Goal: Complete application form: Complete application form

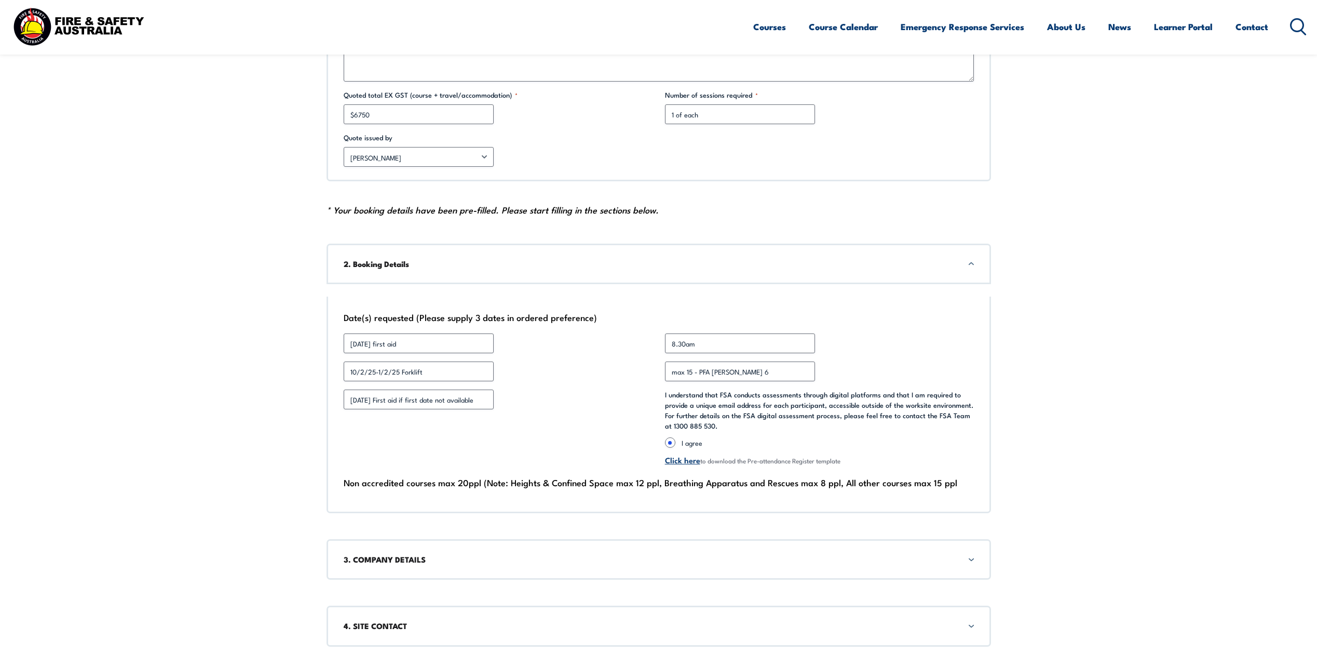
scroll to position [623, 0]
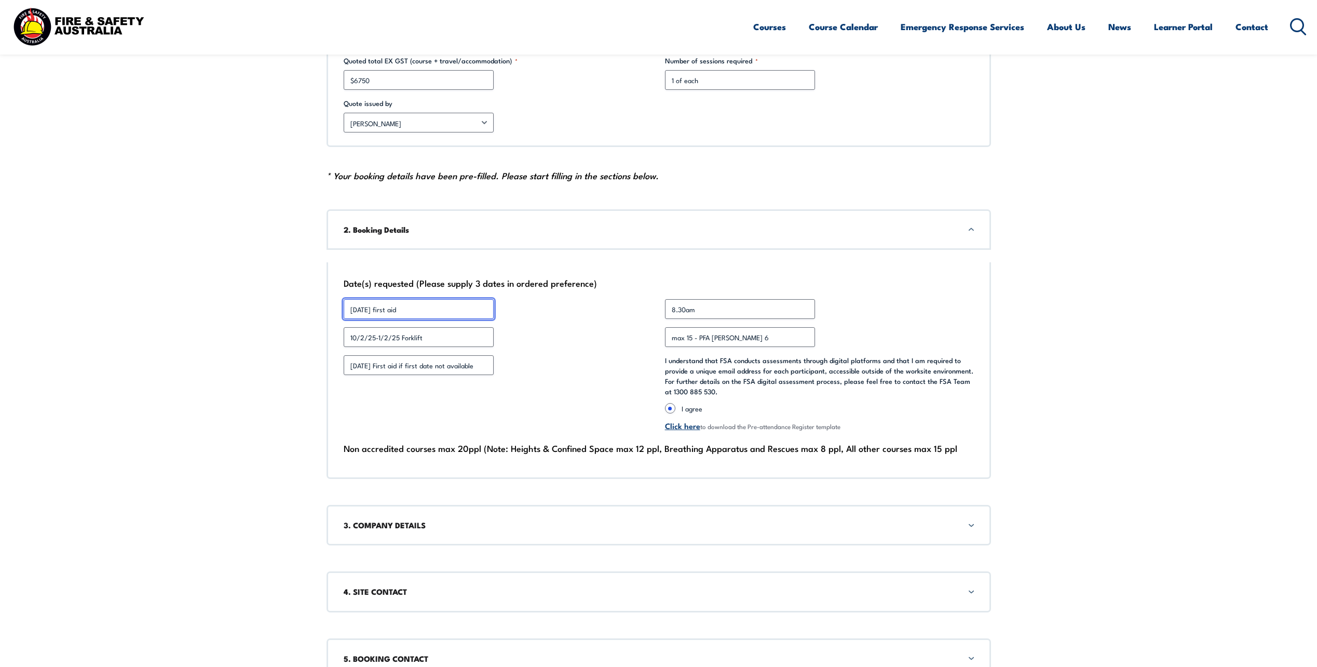
click at [454, 310] on input "[DATE] first aid" at bounding box center [419, 309] width 150 height 20
type input "1"
click at [474, 334] on input "10/2/25-1/2/25 Forklift" at bounding box center [419, 337] width 150 height 20
type input "1"
click at [487, 365] on input "[DATE] First aid if first date not available" at bounding box center [419, 365] width 150 height 20
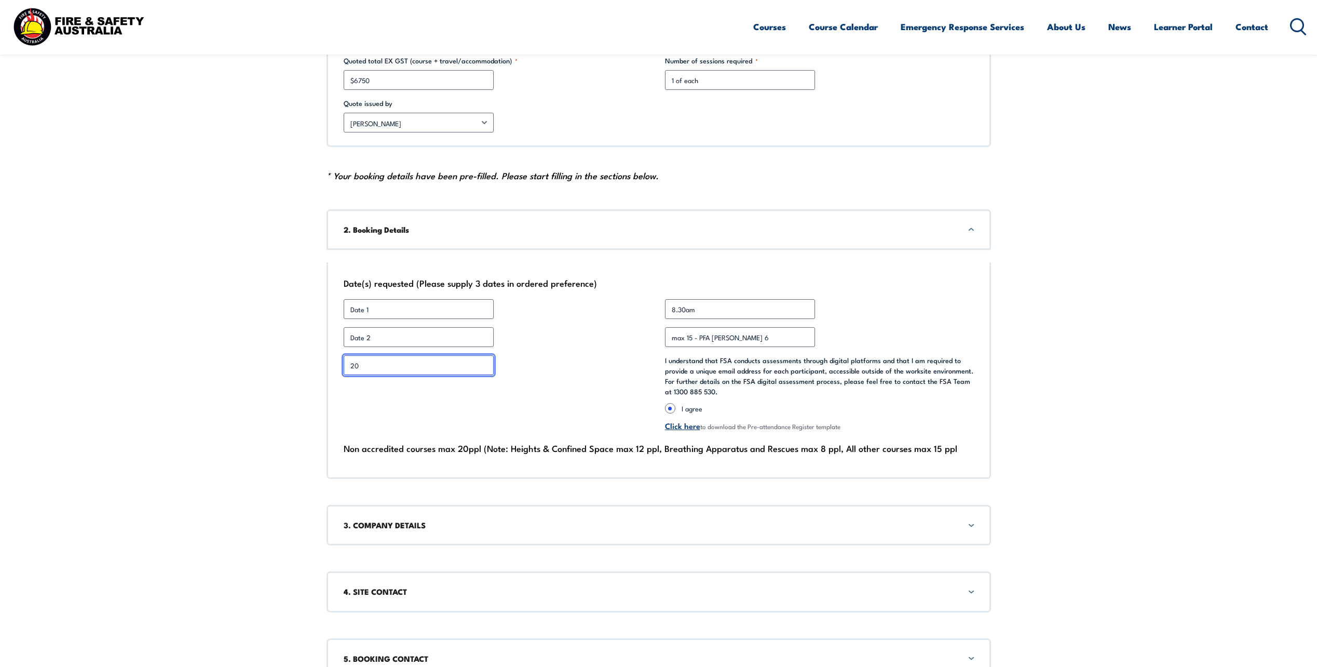
type input "2"
click at [432, 309] on input "Date 1 *" at bounding box center [419, 309] width 150 height 20
click at [397, 309] on input "Date 1 *" at bounding box center [419, 309] width 150 height 20
click at [402, 308] on input "Date 1 *" at bounding box center [419, 309] width 150 height 20
type input "[DATE]"
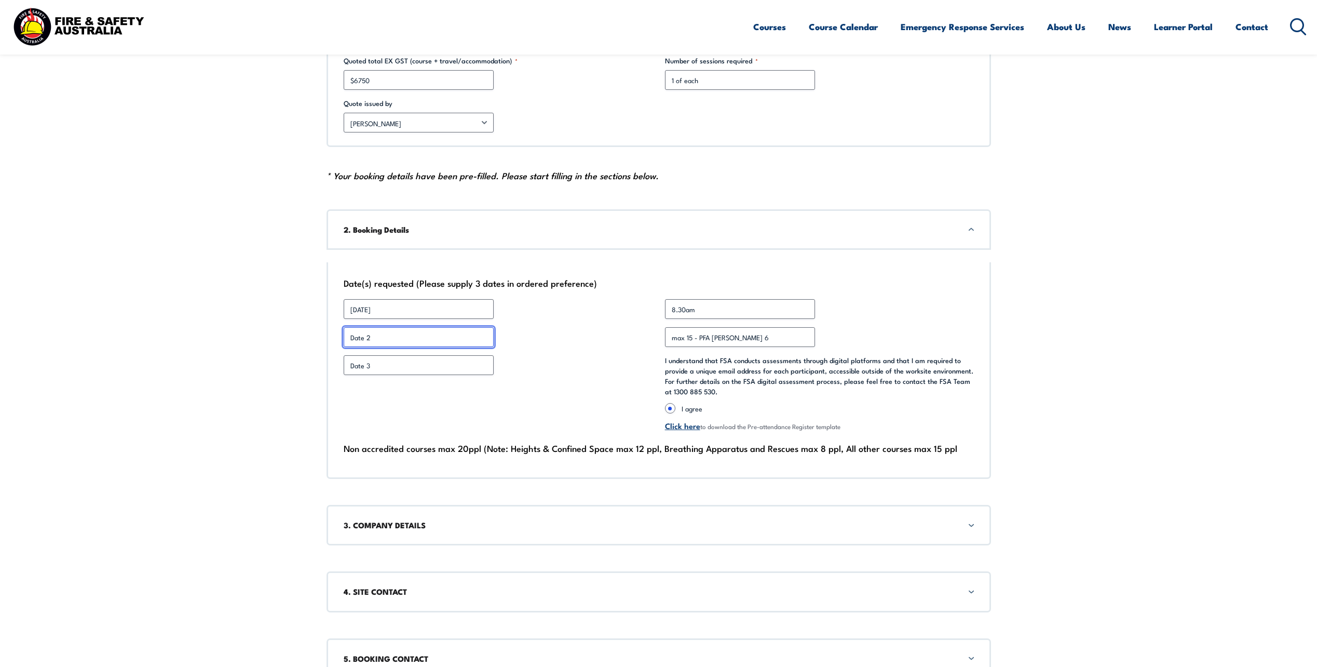
click at [452, 332] on input "Date 2 *" at bounding box center [419, 337] width 150 height 20
type input "[DATE]"
click at [380, 367] on input "Date 3 *" at bounding box center [419, 365] width 150 height 20
type input "[DATE]"
click at [753, 335] on input "max 15 - PFA [PERSON_NAME] 6" at bounding box center [740, 337] width 150 height 20
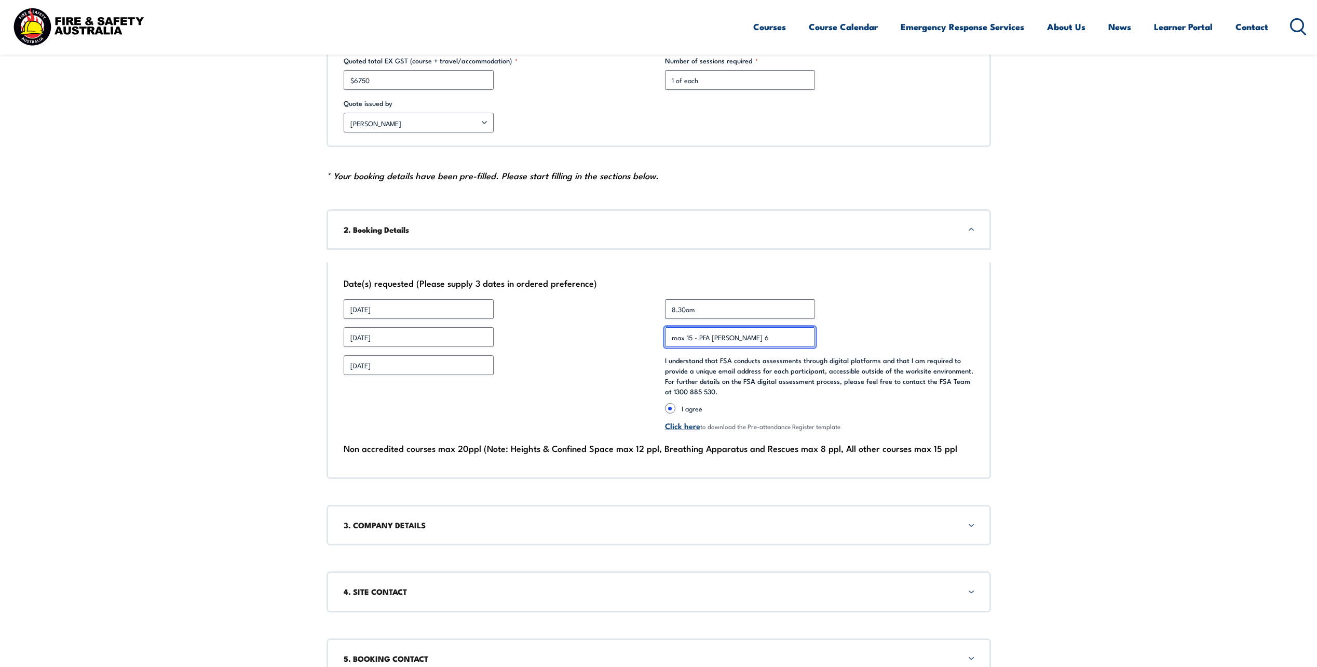
click at [749, 337] on input "max 15 - PFA [PERSON_NAME] 6" at bounding box center [740, 337] width 150 height 20
click at [719, 336] on input "max 15 - PFA [PERSON_NAME] 8" at bounding box center [740, 337] width 150 height 20
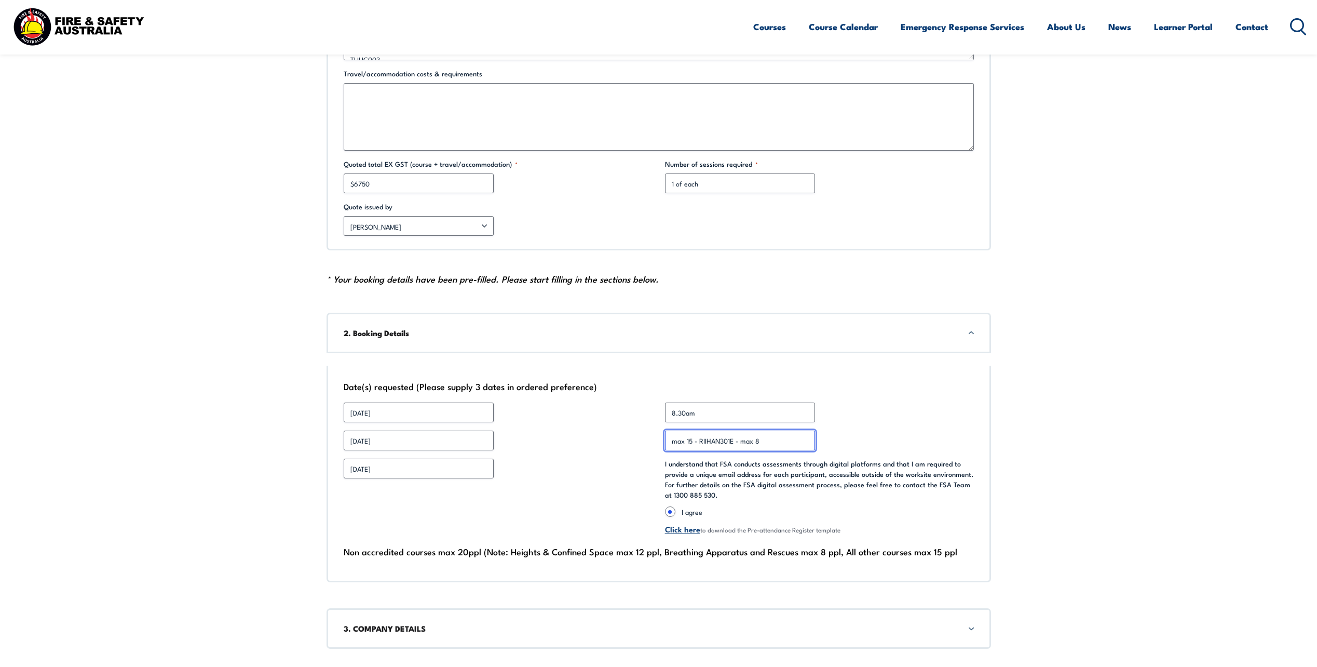
scroll to position [519, 0]
type input "max 15 - RIIHAN301E - max 8"
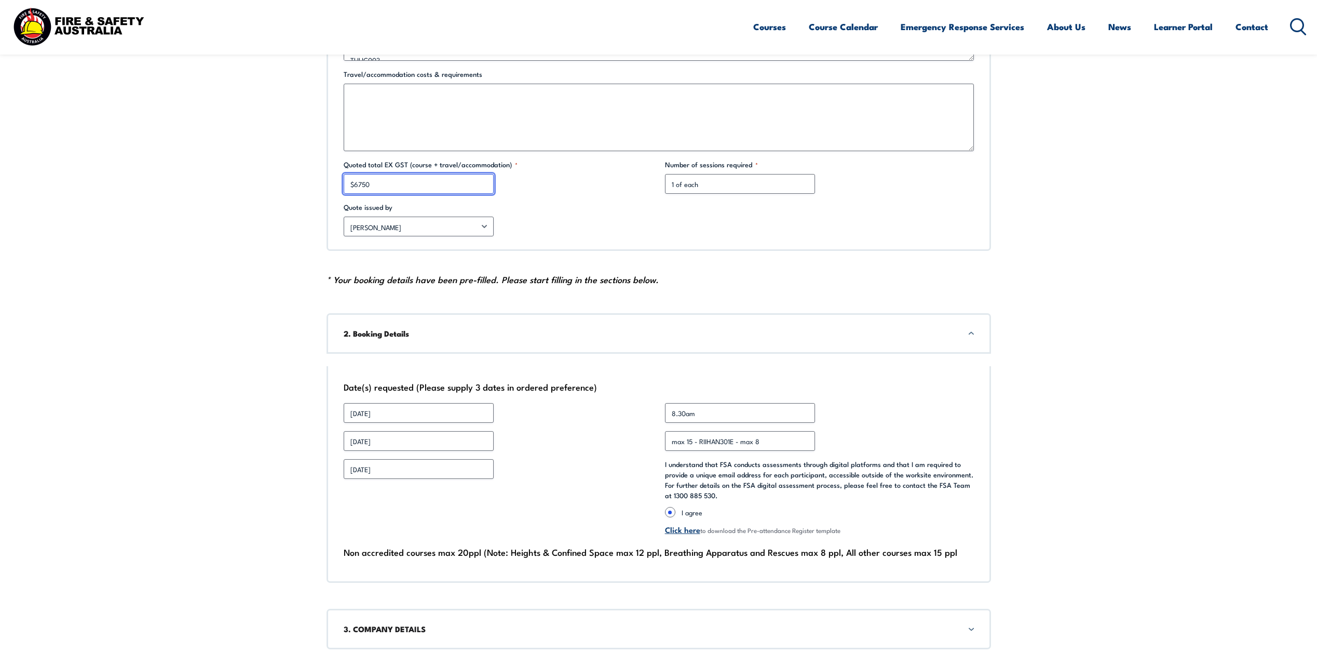
click at [420, 183] on input "$6750" at bounding box center [419, 184] width 150 height 20
type input "$"
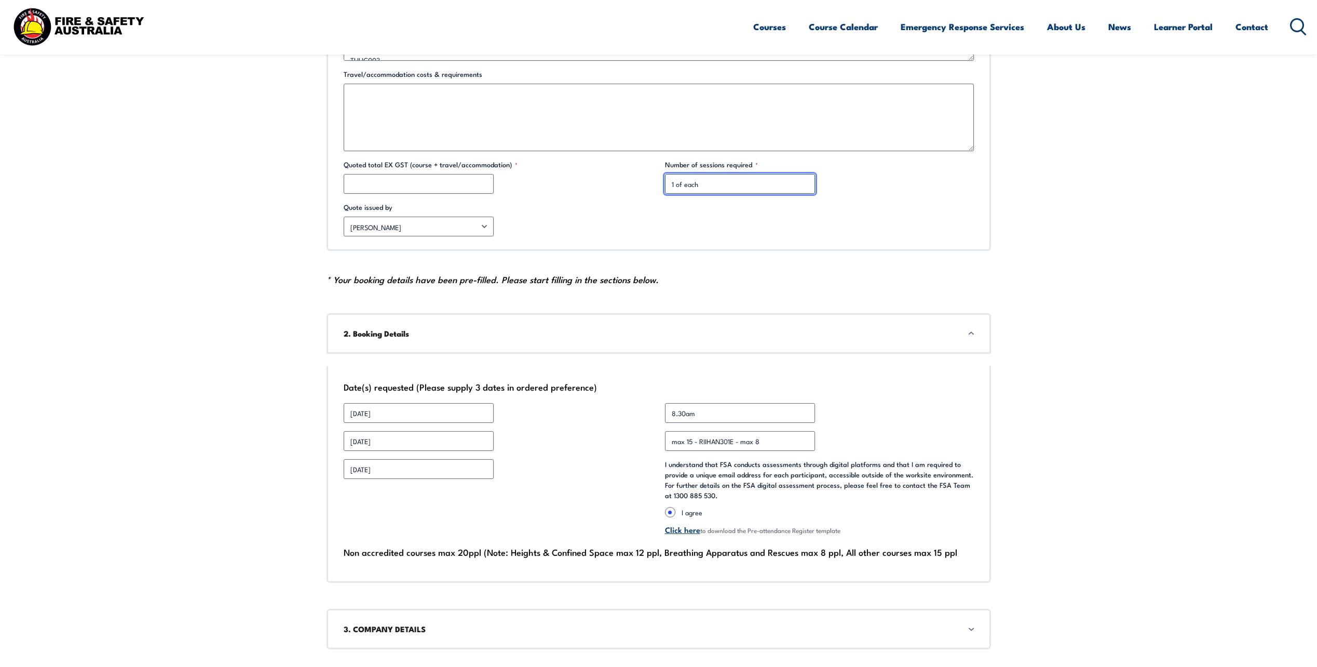
click at [708, 185] on input "1 of each" at bounding box center [740, 184] width 150 height 20
type input "1"
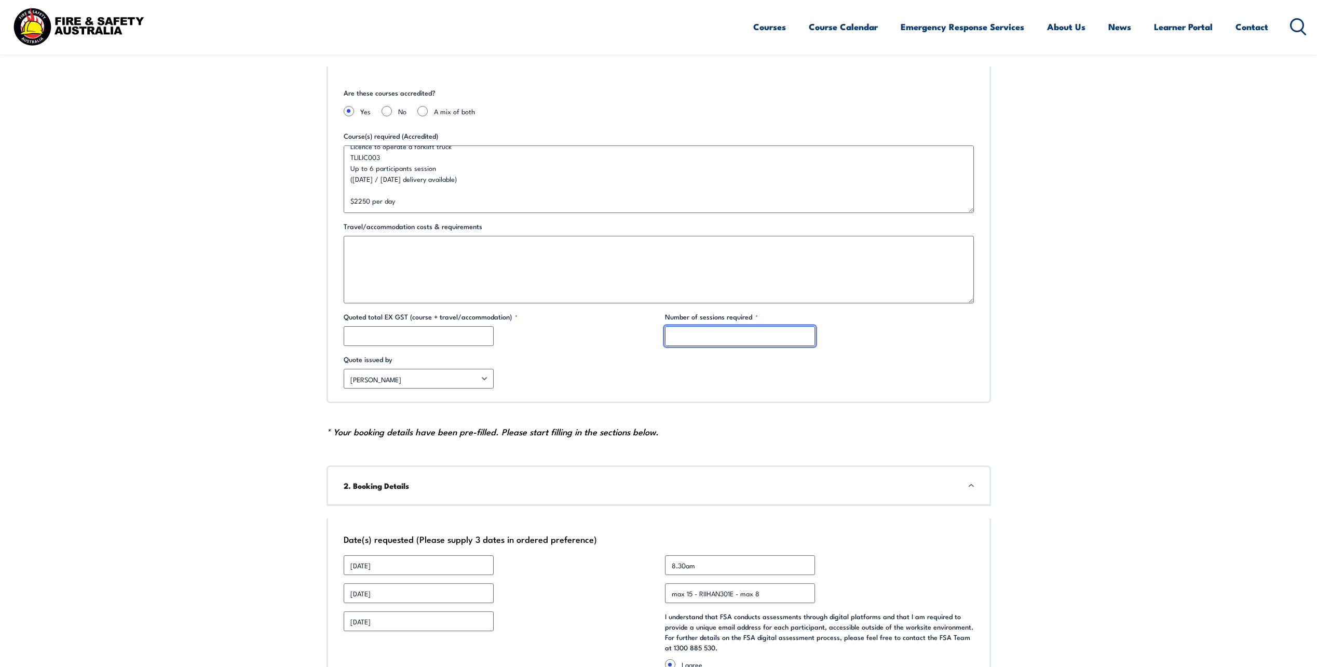
scroll to position [363, 0]
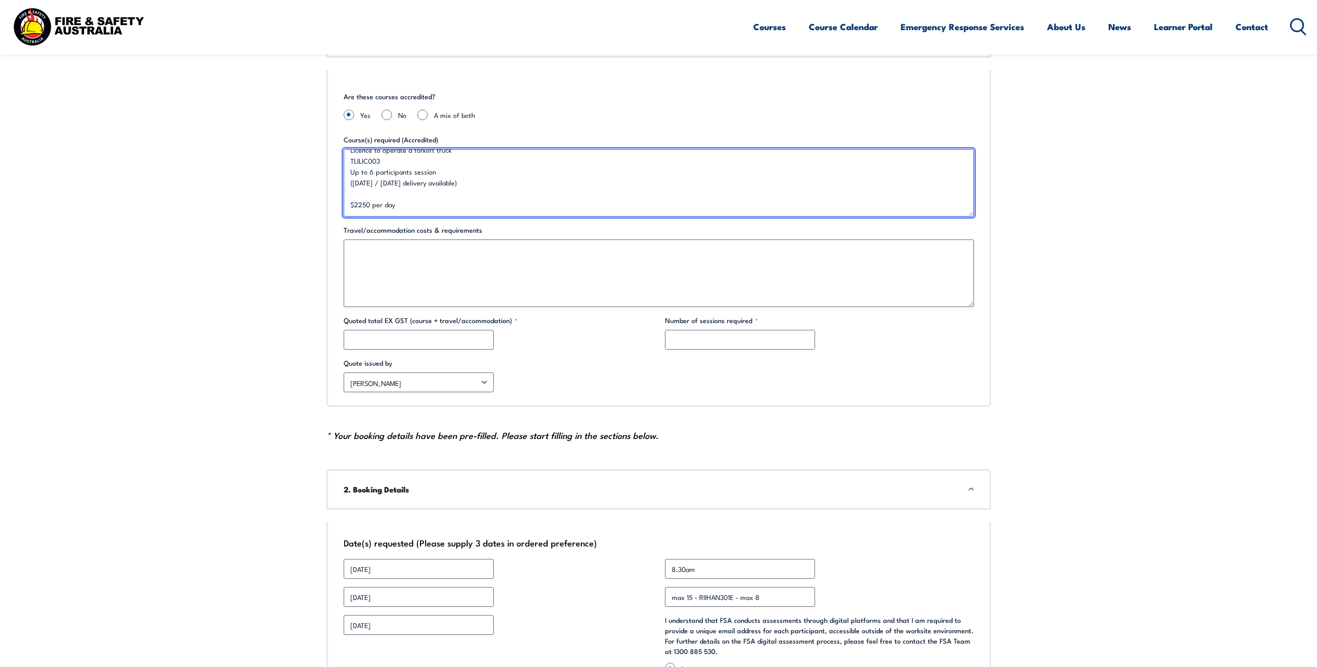
click at [413, 207] on textarea "Provide First Aid (including CPR) with online pre-course work HLTAID009 / HLTAI…" at bounding box center [659, 182] width 630 height 67
type textarea "P"
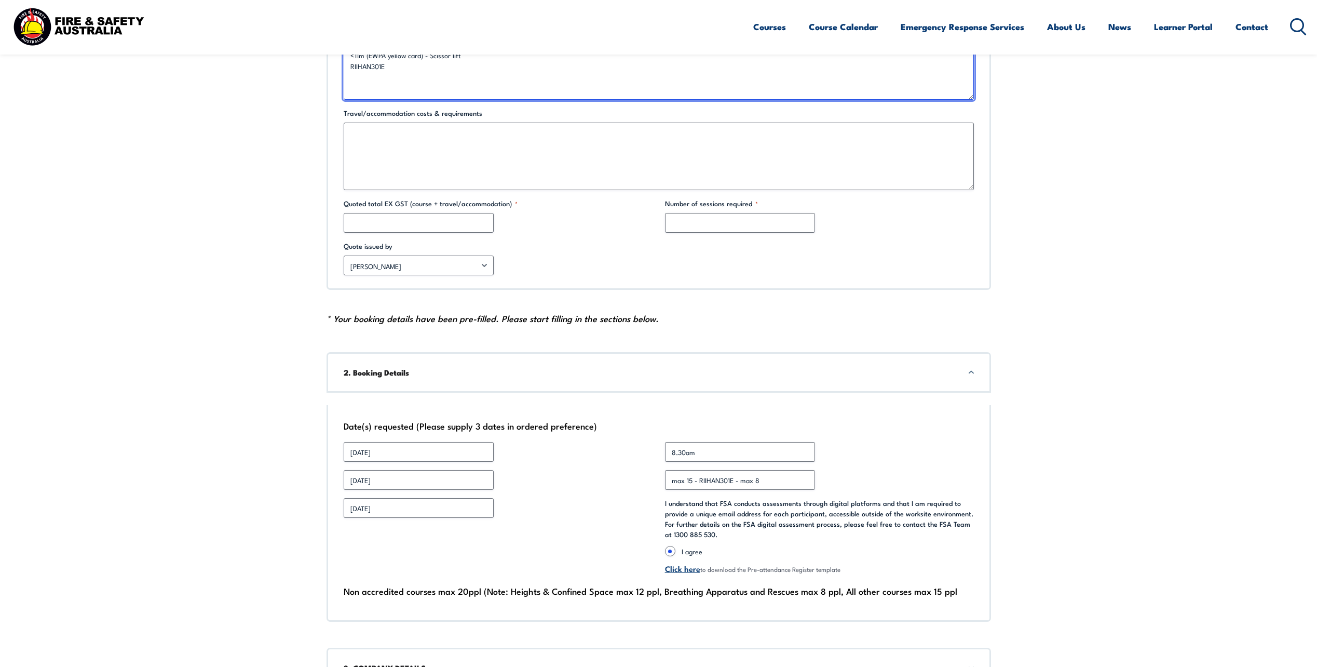
scroll to position [467, 0]
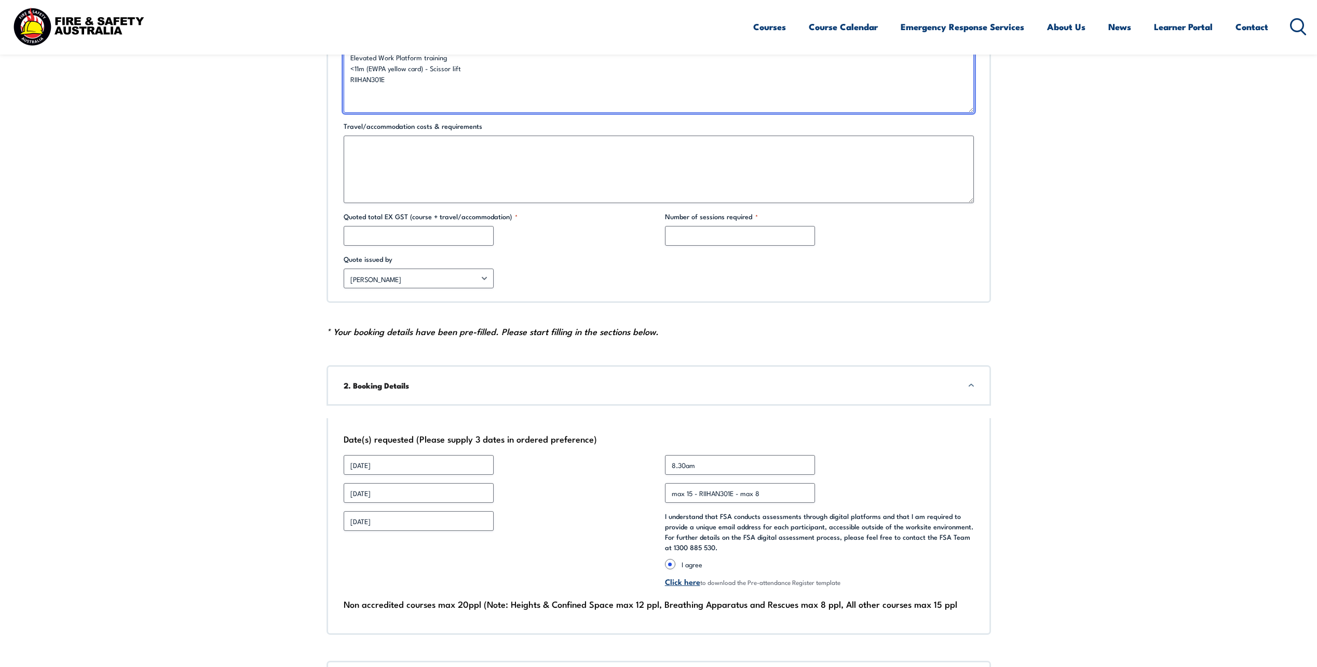
type textarea "Elevated Work Platform training <11m (EWPA yellow card) - Scissor lift RIIHAN30…"
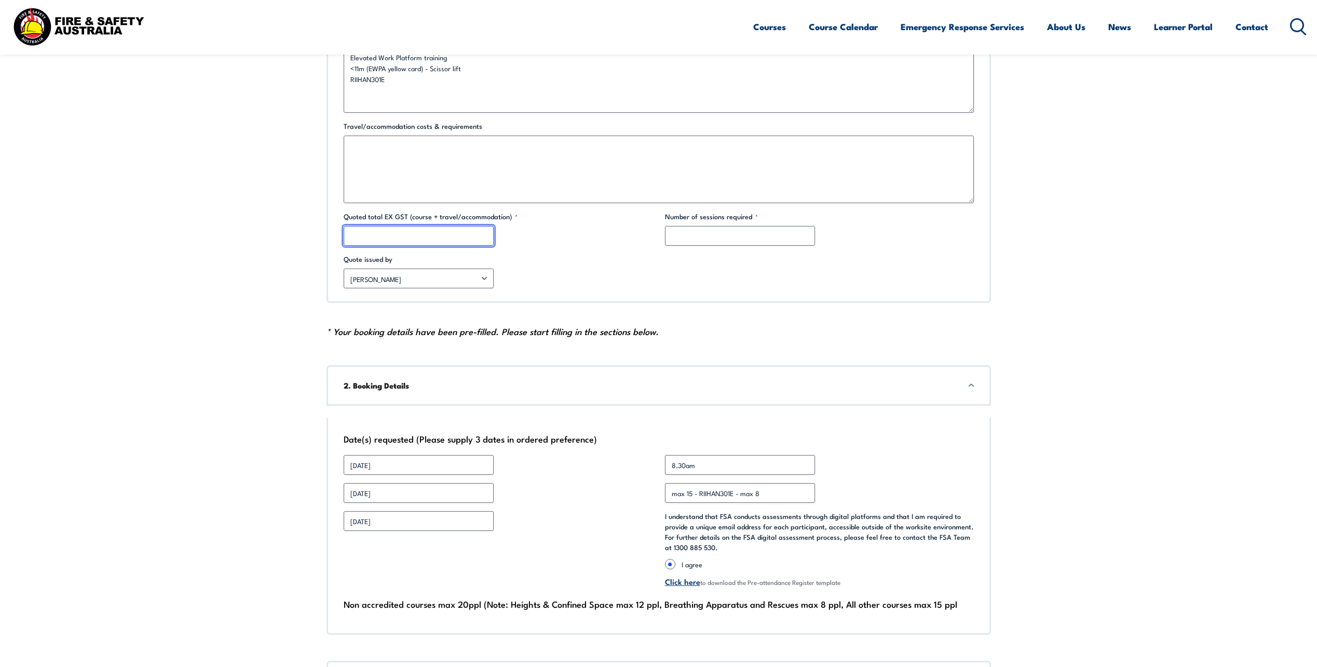
click at [422, 234] on input "Quoted total EX GST (course + travel/accommodation) *" at bounding box center [419, 236] width 150 height 20
type input "$3000"
click at [704, 234] on input "Number of sessions required *" at bounding box center [740, 236] width 150 height 20
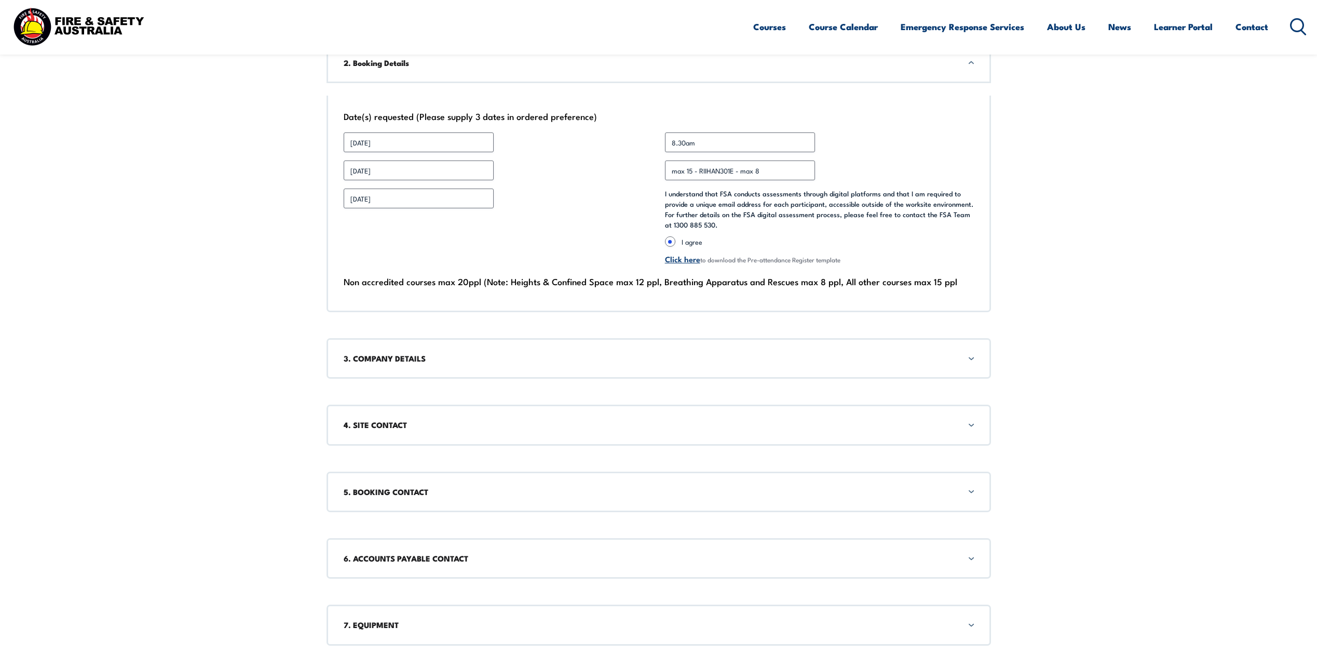
scroll to position [831, 0]
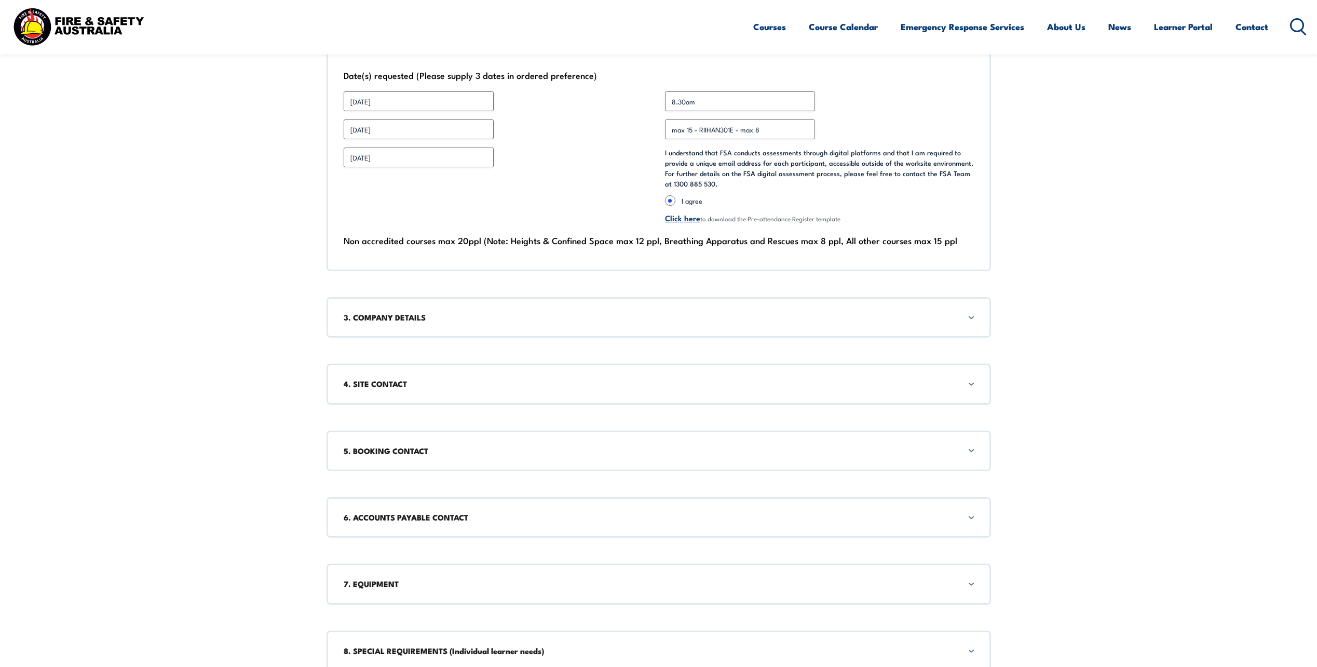
type input "2"
click at [969, 318] on div "3. COMPANY DETAILS" at bounding box center [659, 317] width 665 height 40
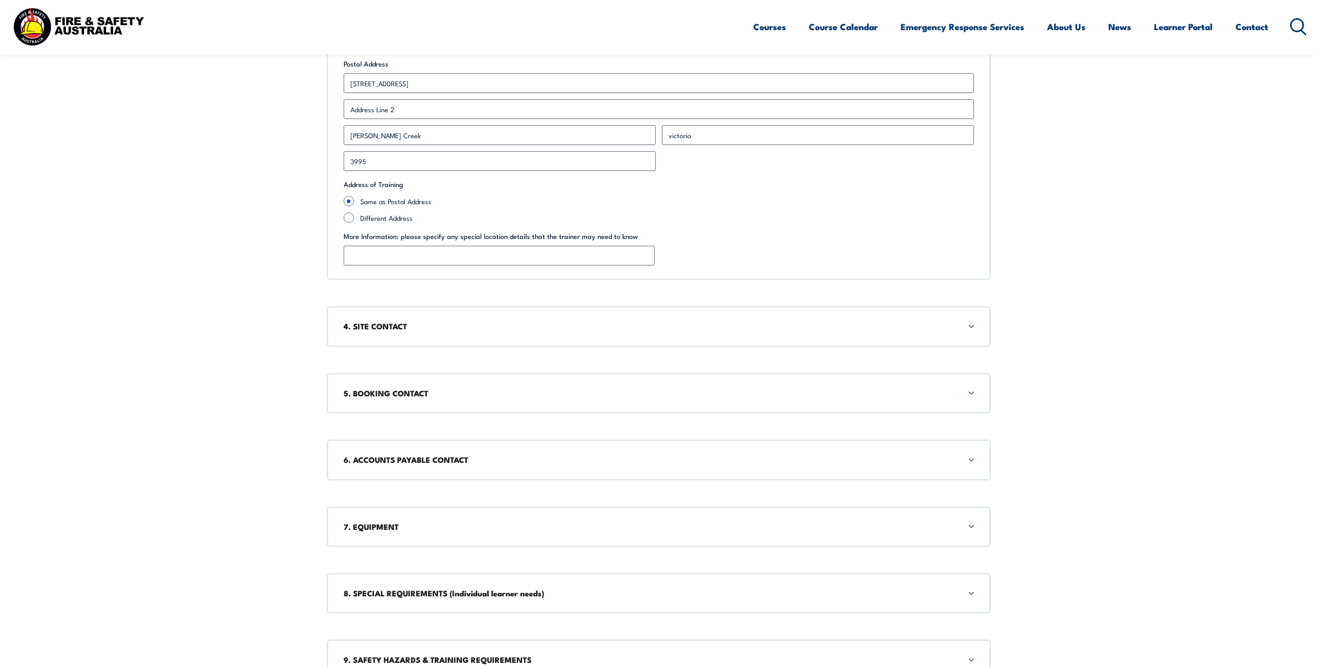
scroll to position [1180, 0]
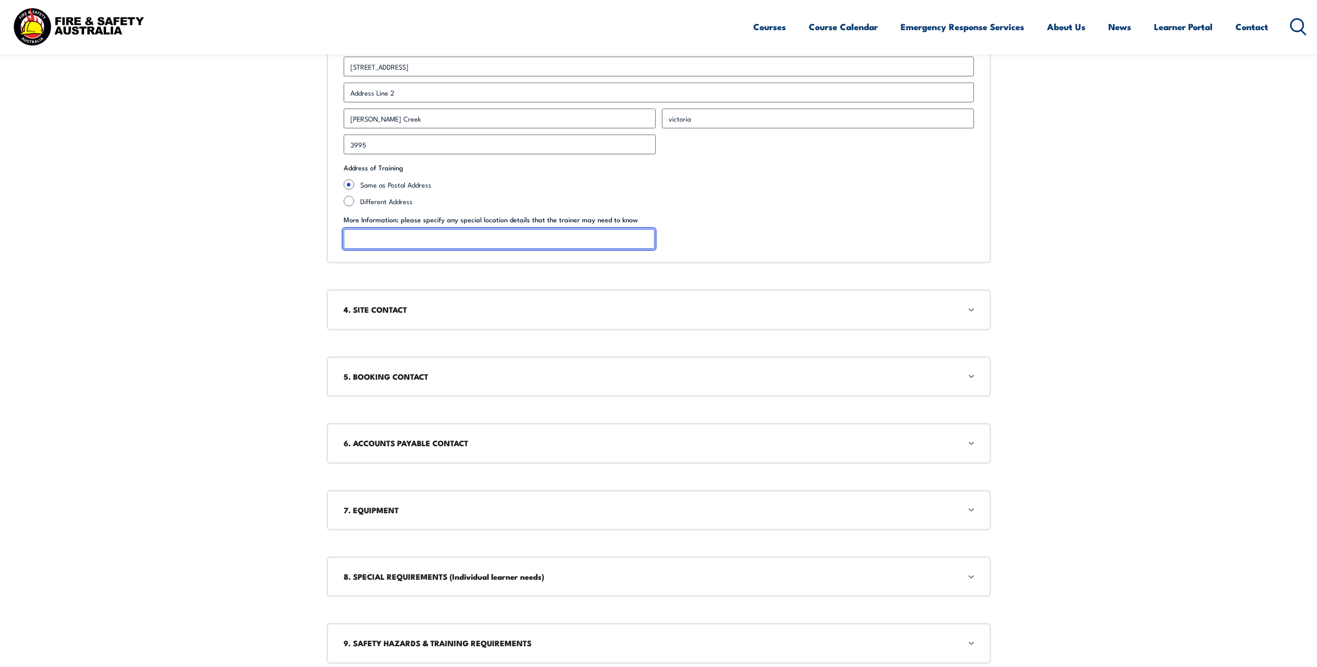
click at [469, 241] on input "More Information: please specify any special location details that the trainer …" at bounding box center [499, 239] width 311 height 20
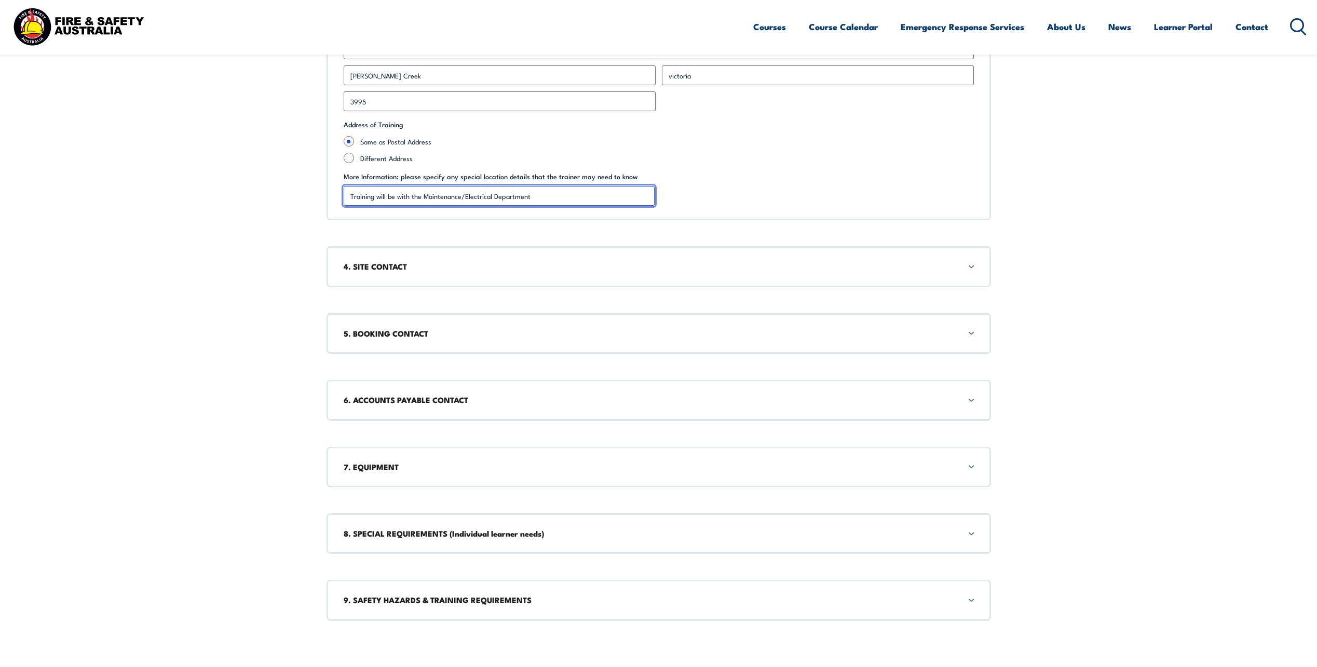
scroll to position [1232, 0]
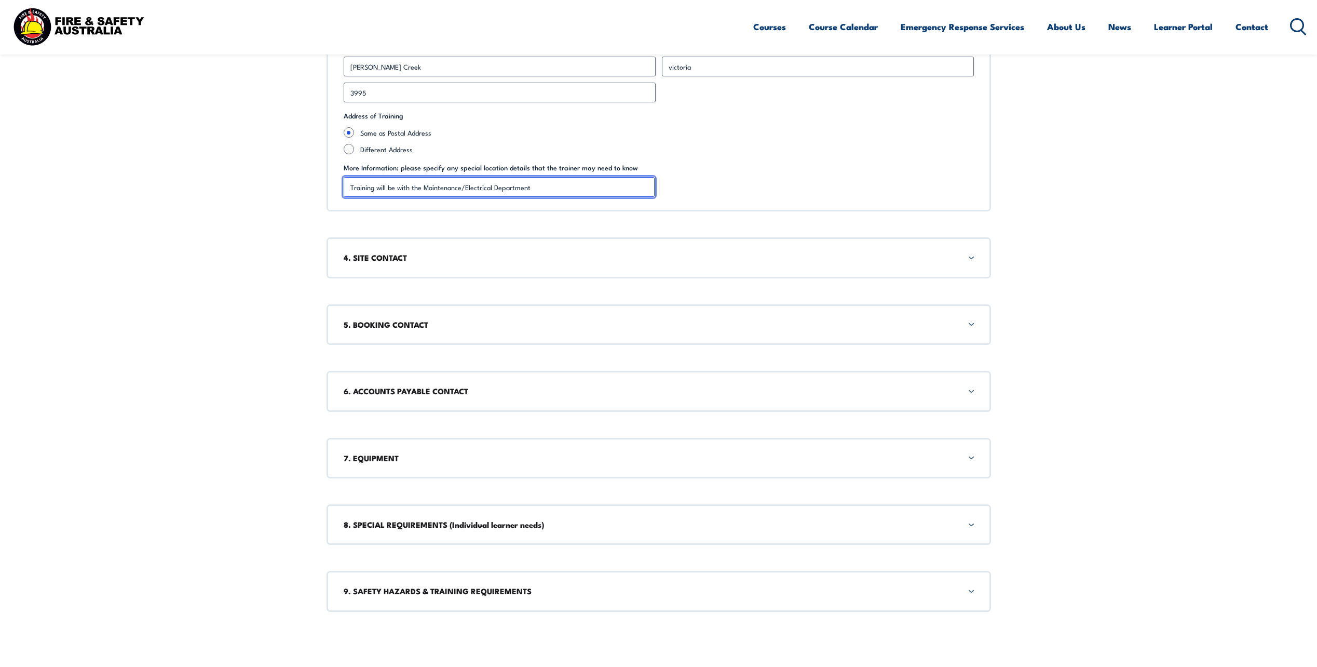
type input "Training will be with the Maintenance/Electrical Department"
click at [977, 259] on div "4. SITE CONTACT" at bounding box center [659, 257] width 665 height 40
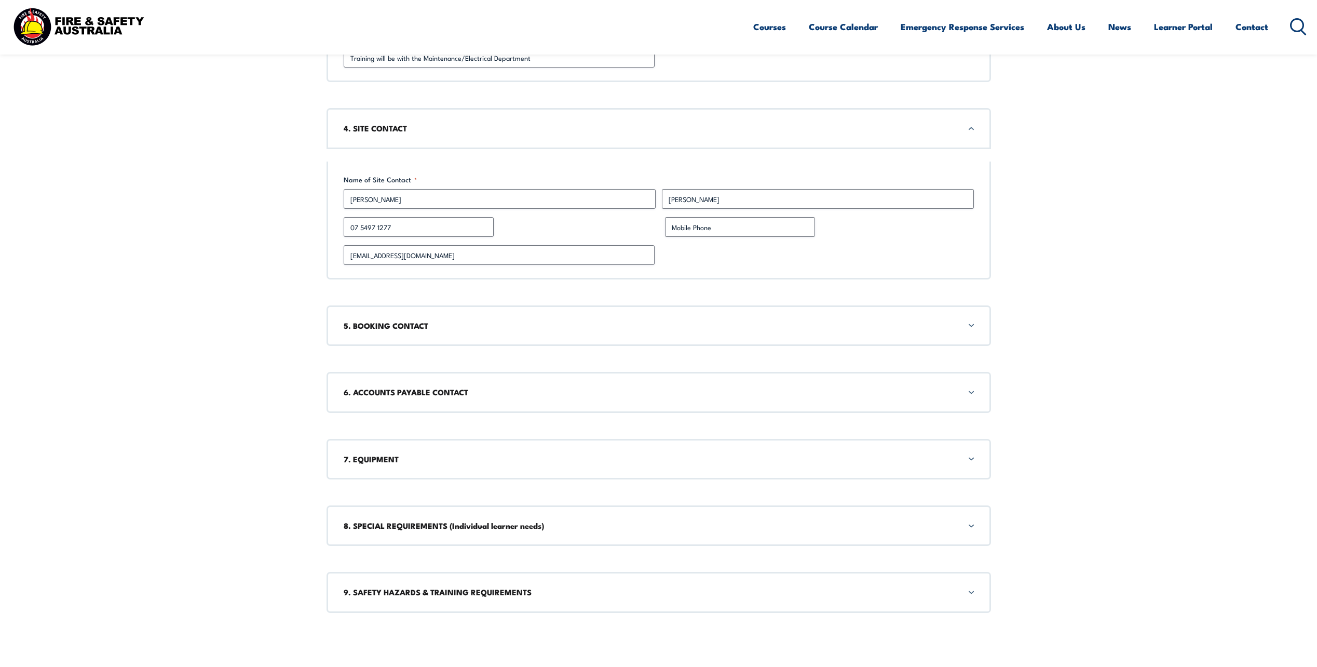
scroll to position [1365, 0]
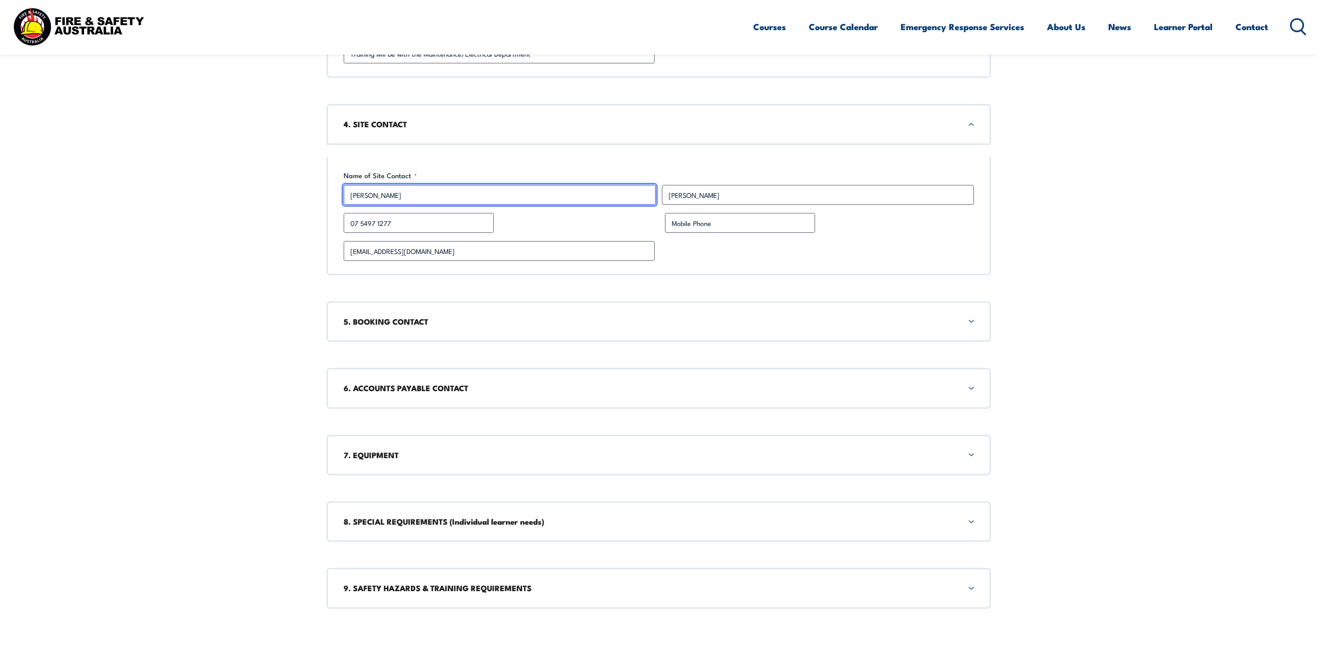
click at [402, 196] on input "[PERSON_NAME]" at bounding box center [500, 195] width 312 height 20
type input "R"
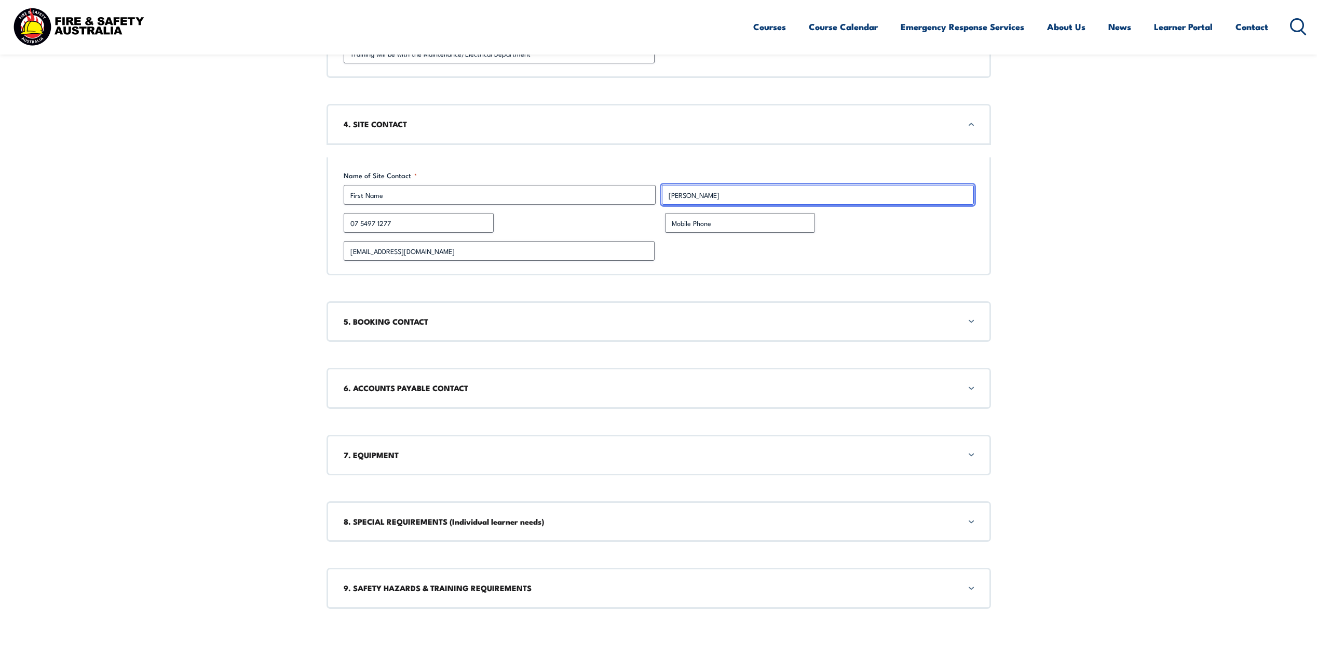
click at [692, 191] on input "[PERSON_NAME]" at bounding box center [818, 195] width 312 height 20
type input "W"
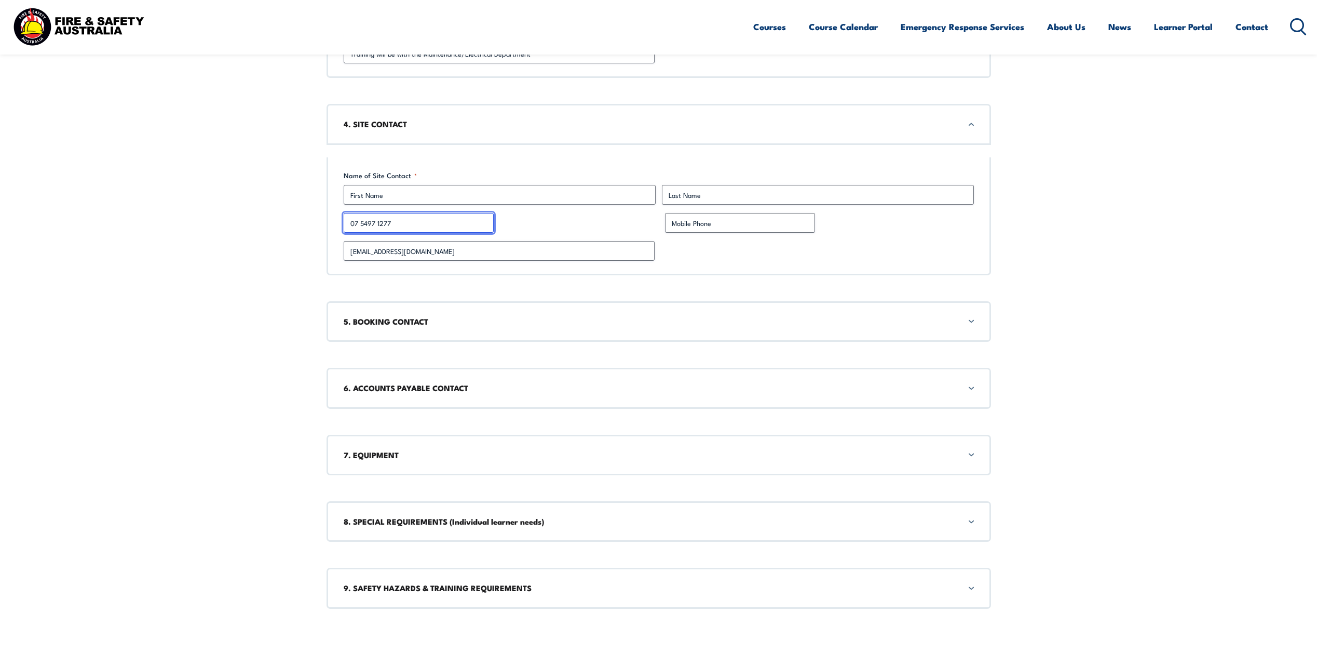
click at [448, 226] on input "07 5497 1277" at bounding box center [419, 223] width 150 height 20
type input "0"
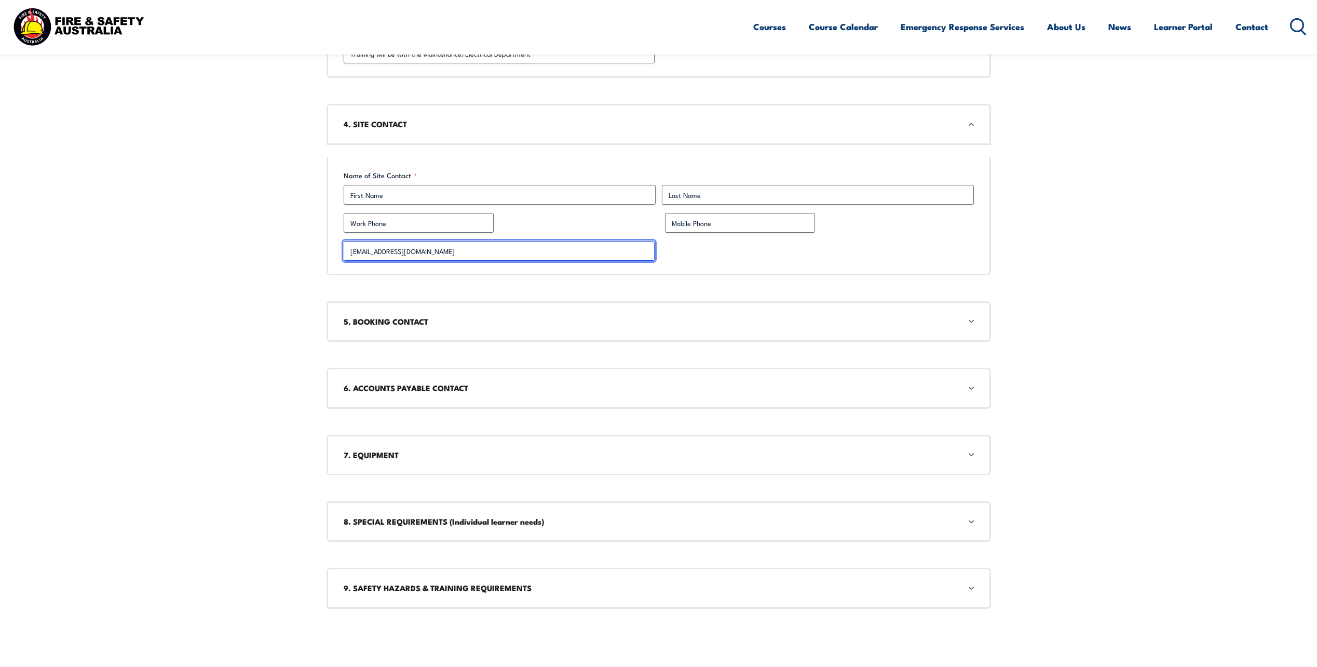
click at [478, 249] on input "[EMAIL_ADDRESS][DOMAIN_NAME]" at bounding box center [499, 251] width 311 height 20
type input "r"
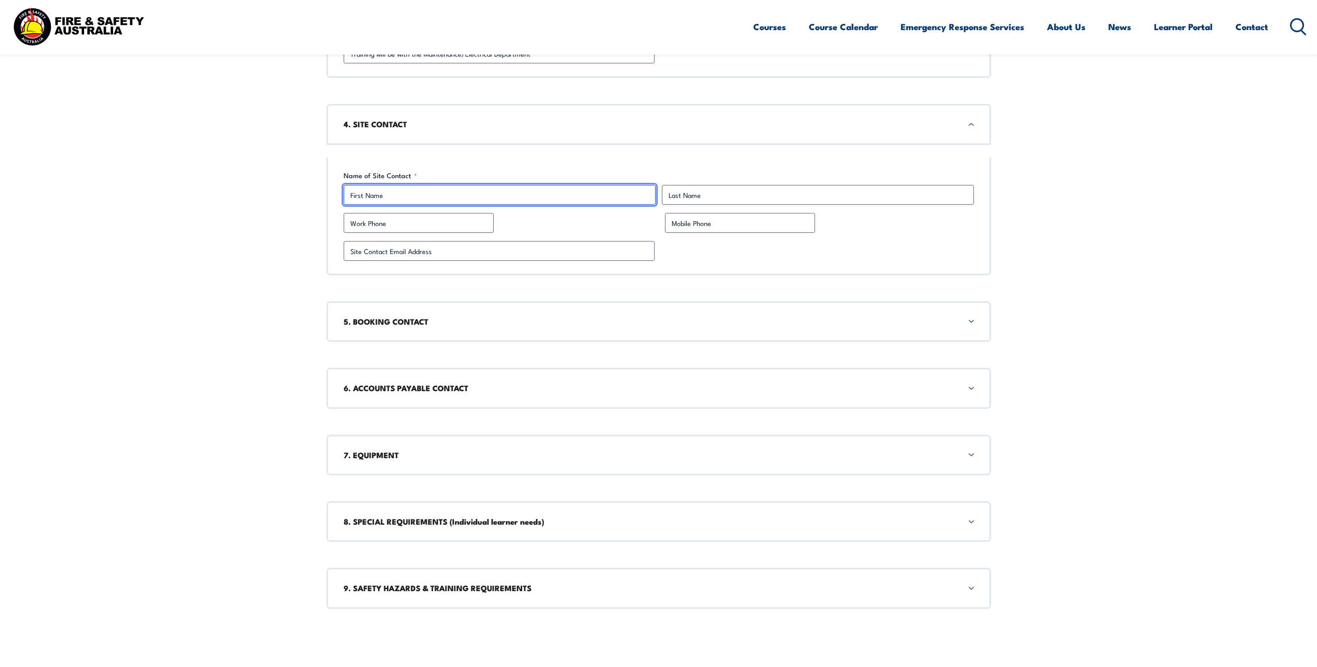
click at [437, 193] on input "First" at bounding box center [500, 195] width 312 height 20
type input "[PERSON_NAME]"
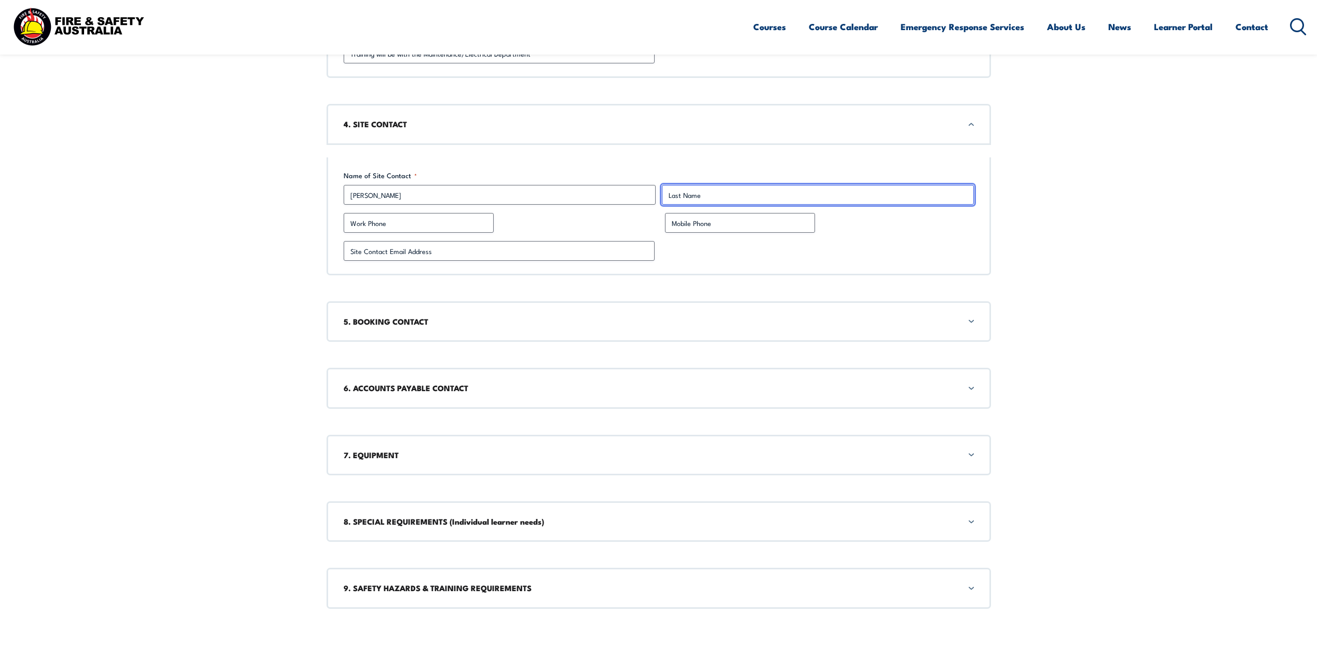
click at [711, 194] on input "Last" at bounding box center [818, 195] width 312 height 20
type input "[DEMOGRAPHIC_DATA]"
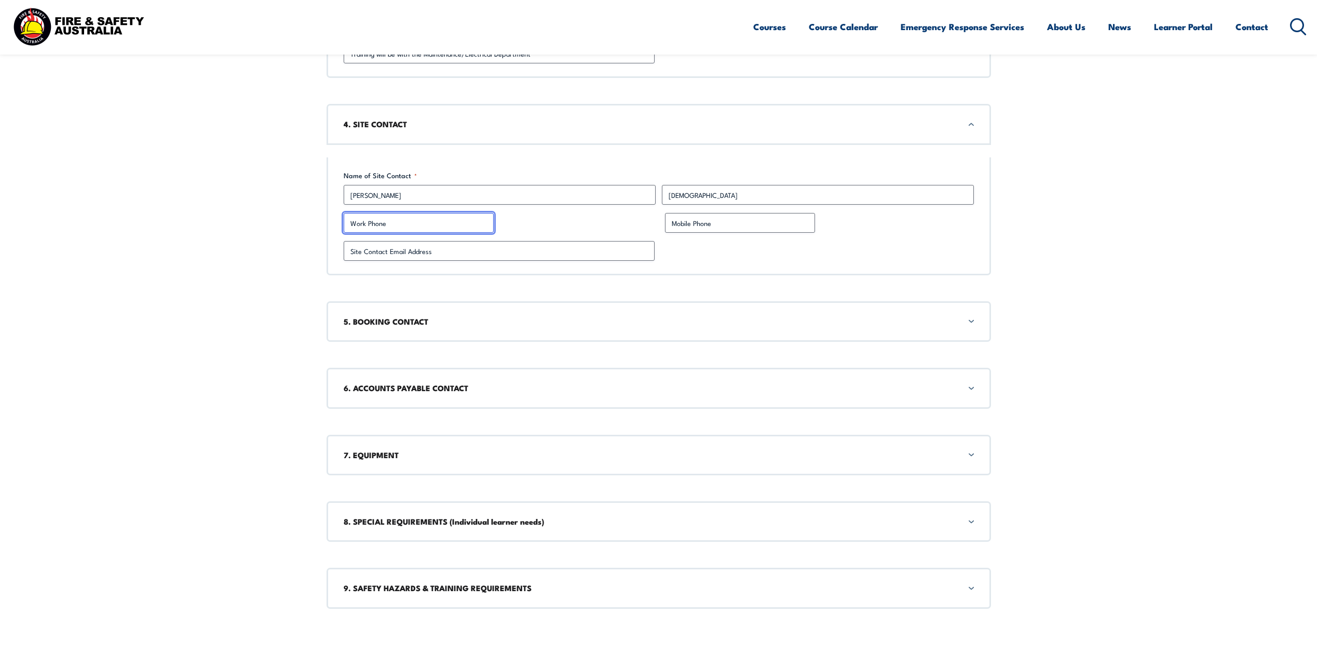
click at [421, 222] on input "Work Phone" at bounding box center [419, 223] width 150 height 20
type input "0428333380"
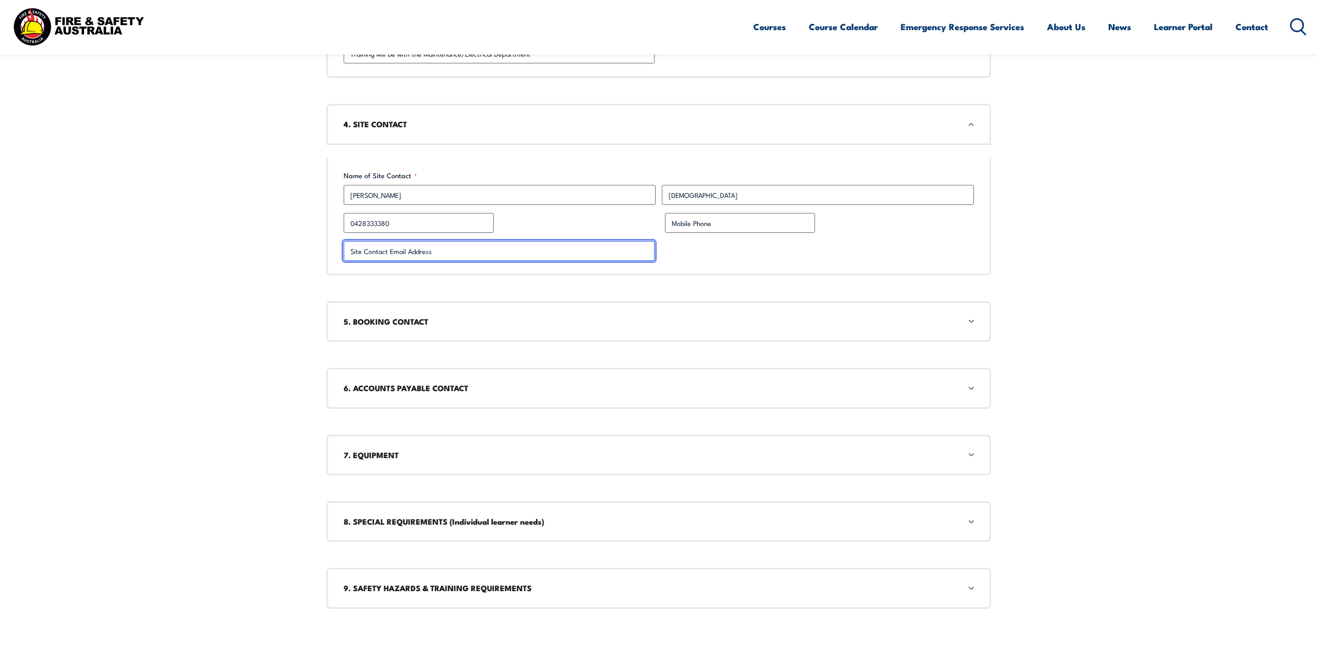
click at [446, 253] on input "Site Contact Email Address *" at bounding box center [499, 251] width 311 height 20
type input "[EMAIL_ADDRESS][DOMAIN_NAME]"
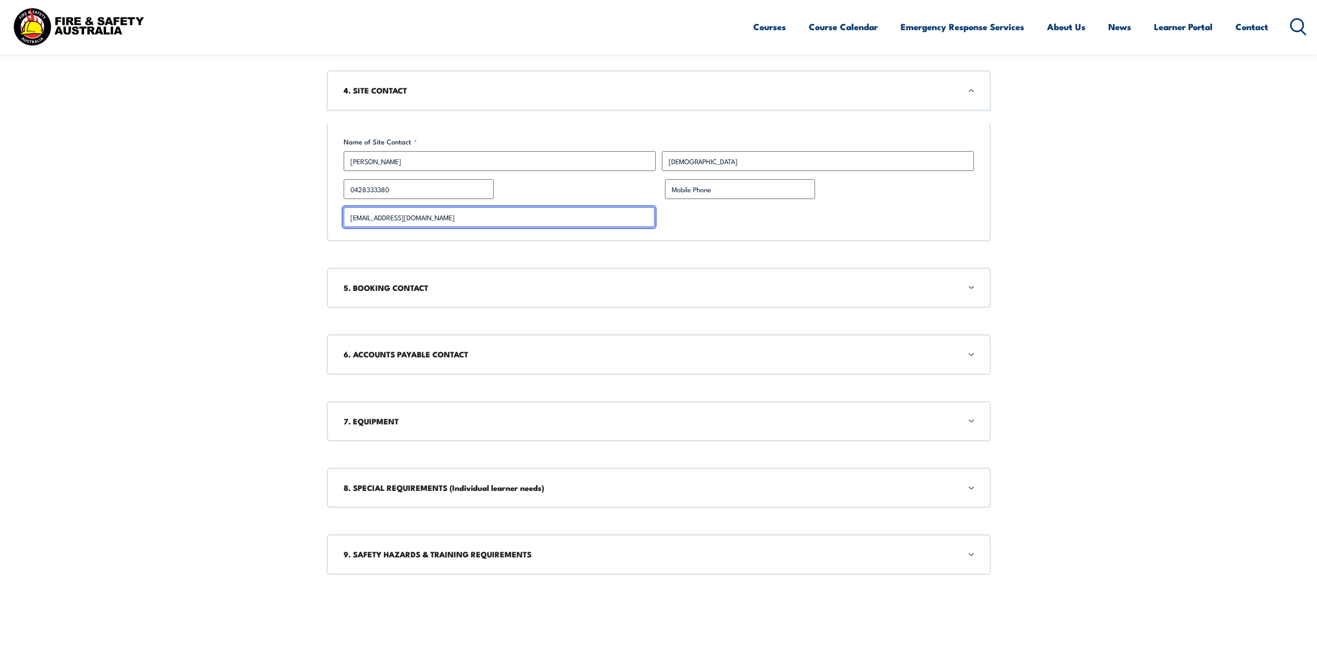
scroll to position [1417, 0]
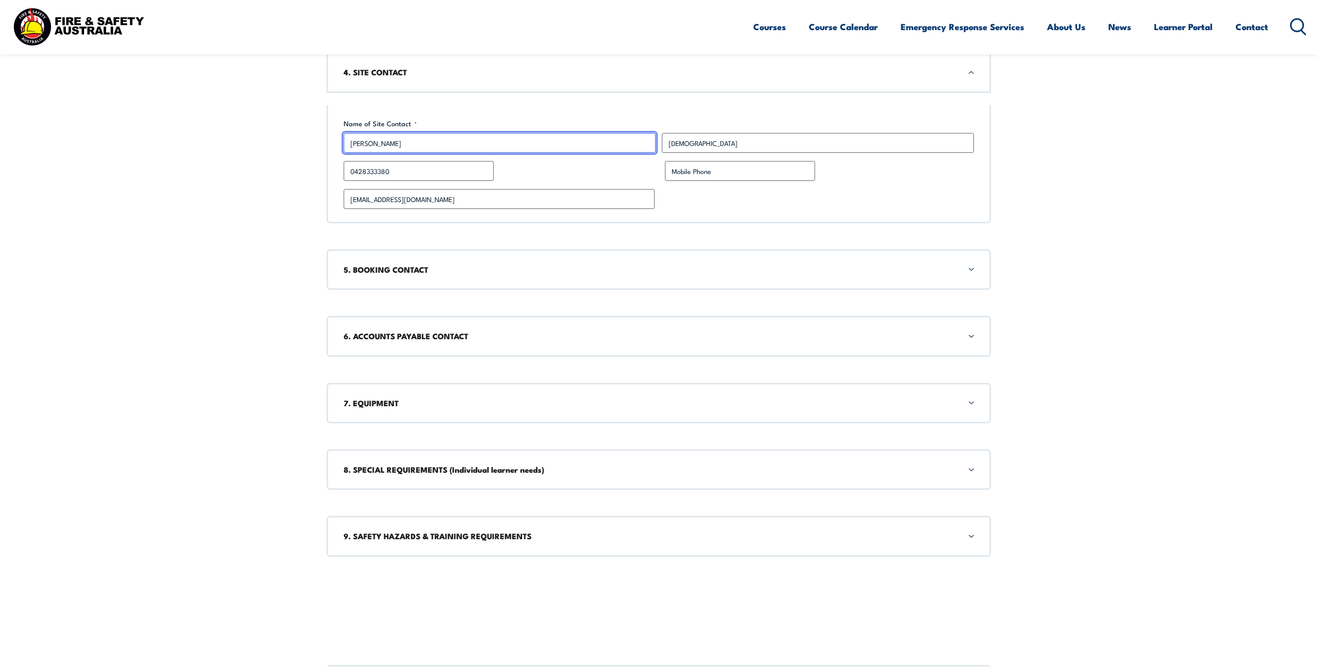
click at [393, 144] on input "[PERSON_NAME]" at bounding box center [500, 143] width 312 height 20
type input "D"
type input "[PERSON_NAME]"
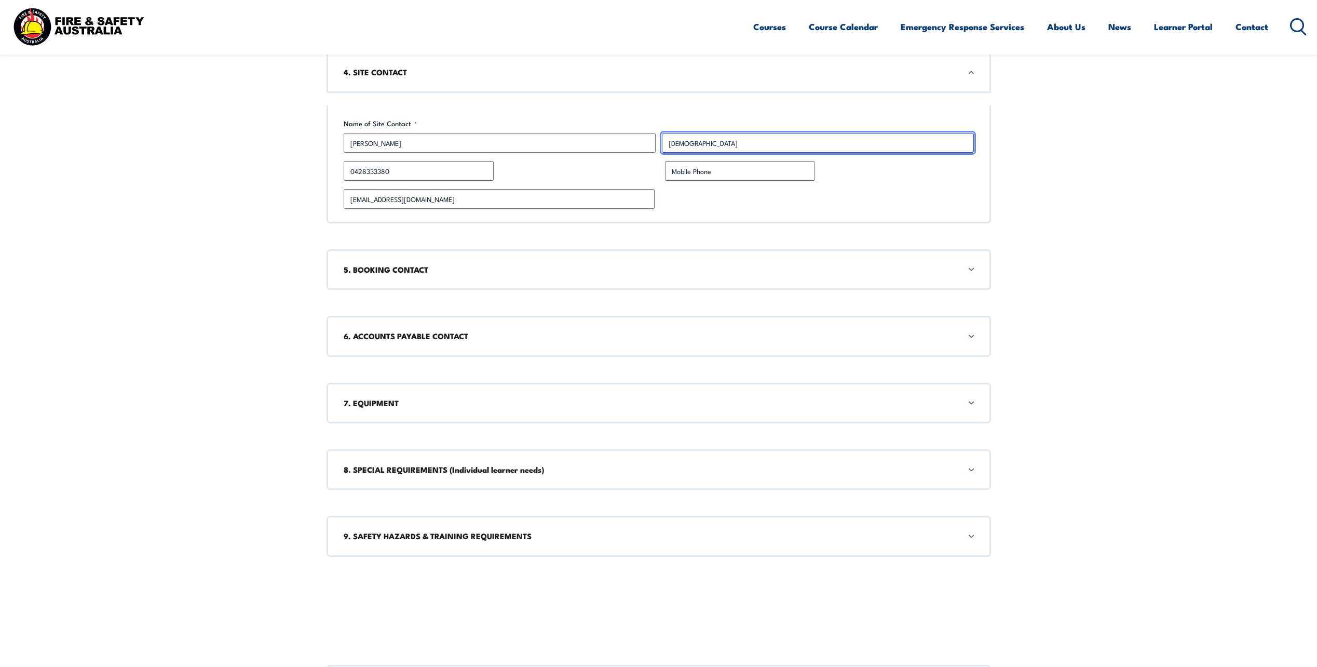
click at [729, 142] on input "[DEMOGRAPHIC_DATA]" at bounding box center [818, 143] width 312 height 20
type input "H"
drag, startPoint x: 693, startPoint y: 138, endPoint x: 699, endPoint y: 146, distance: 10.1
click at [693, 138] on input "Hu" at bounding box center [818, 143] width 312 height 20
type input "Hussain"
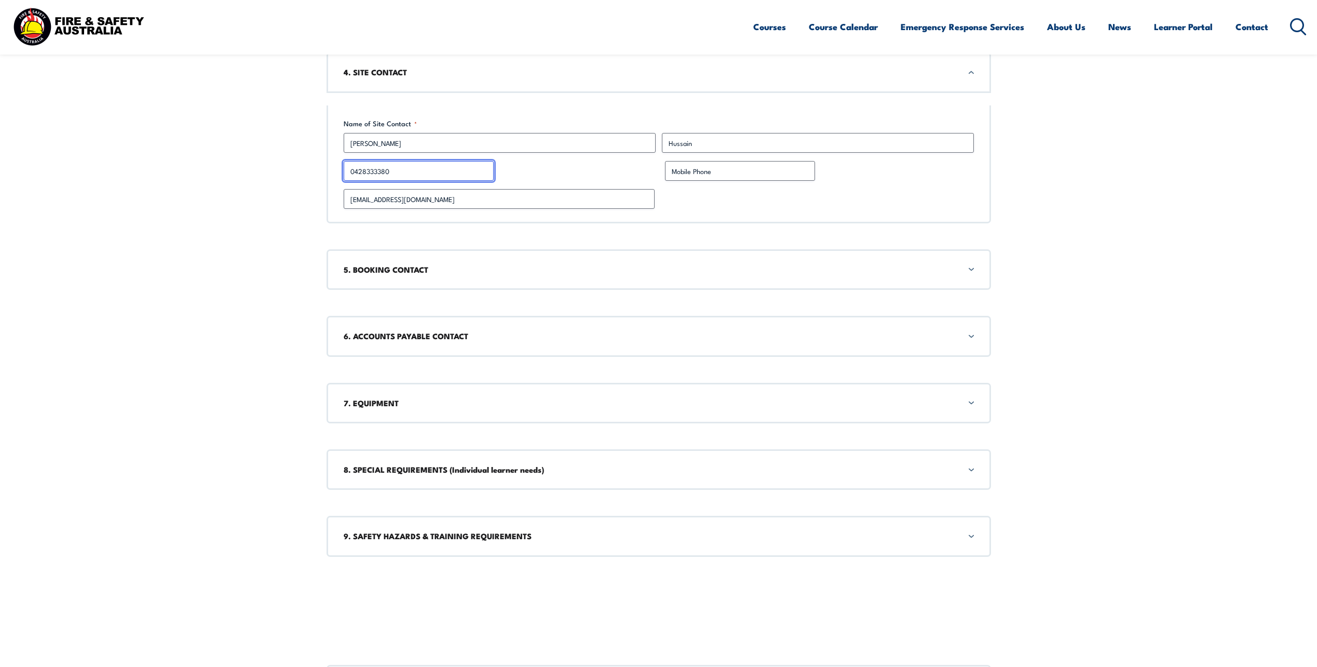
drag, startPoint x: 411, startPoint y: 173, endPoint x: 418, endPoint y: 172, distance: 6.8
click at [411, 173] on input "0428333380" at bounding box center [419, 171] width 150 height 20
type input "0"
type input "0487 120401"
click at [491, 197] on input "[EMAIL_ADDRESS][DOMAIN_NAME]" at bounding box center [499, 199] width 311 height 20
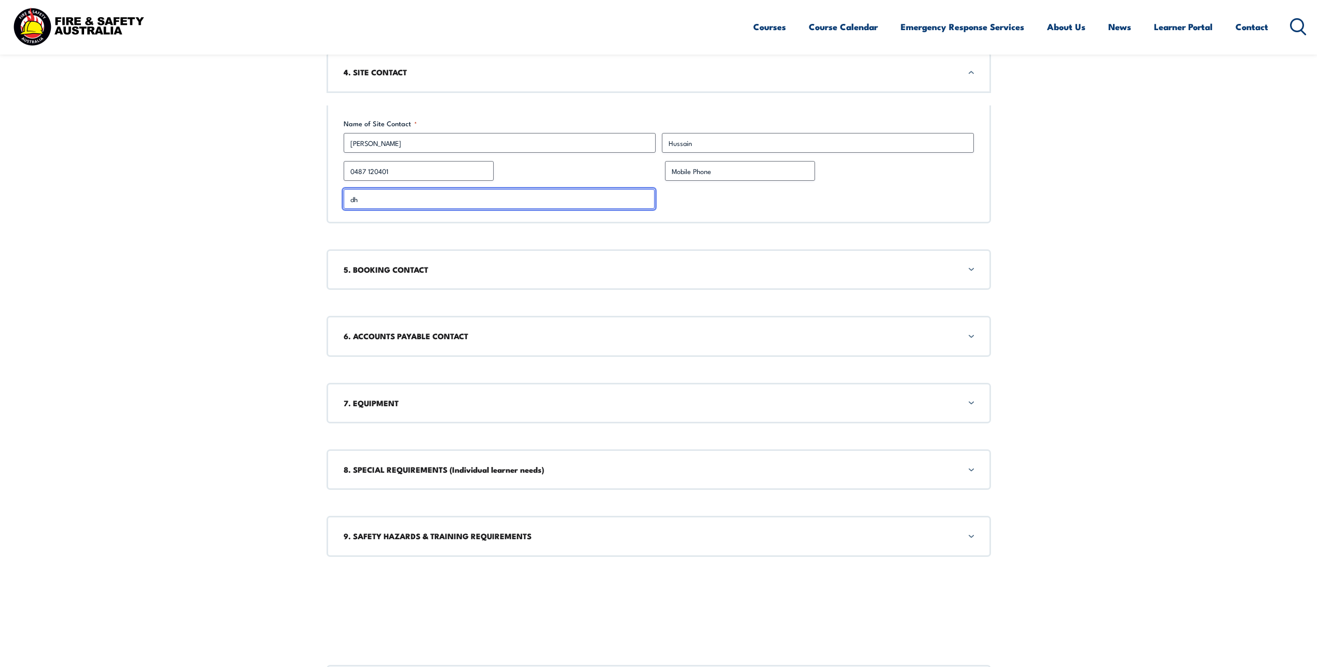
type input "d"
type input "[EMAIL_ADDRESS][DOMAIN_NAME]"
click at [610, 262] on div "5. BOOKING CONTACT" at bounding box center [659, 269] width 665 height 40
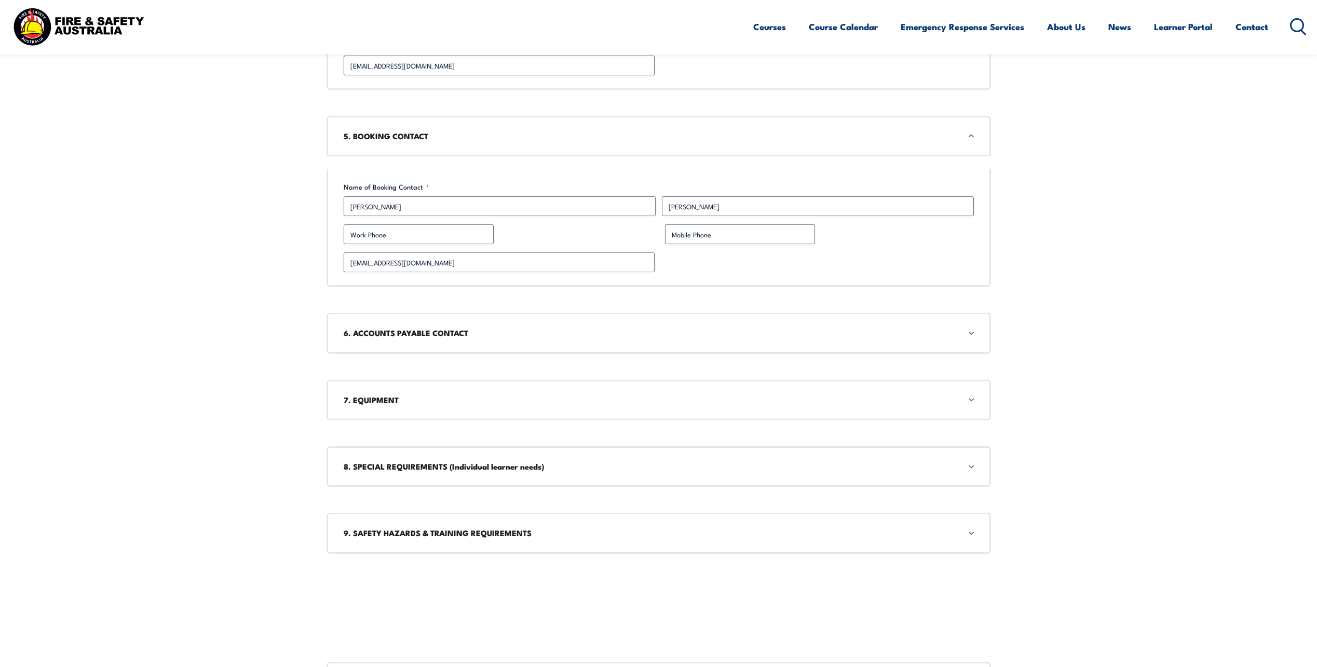
scroll to position [1562, 0]
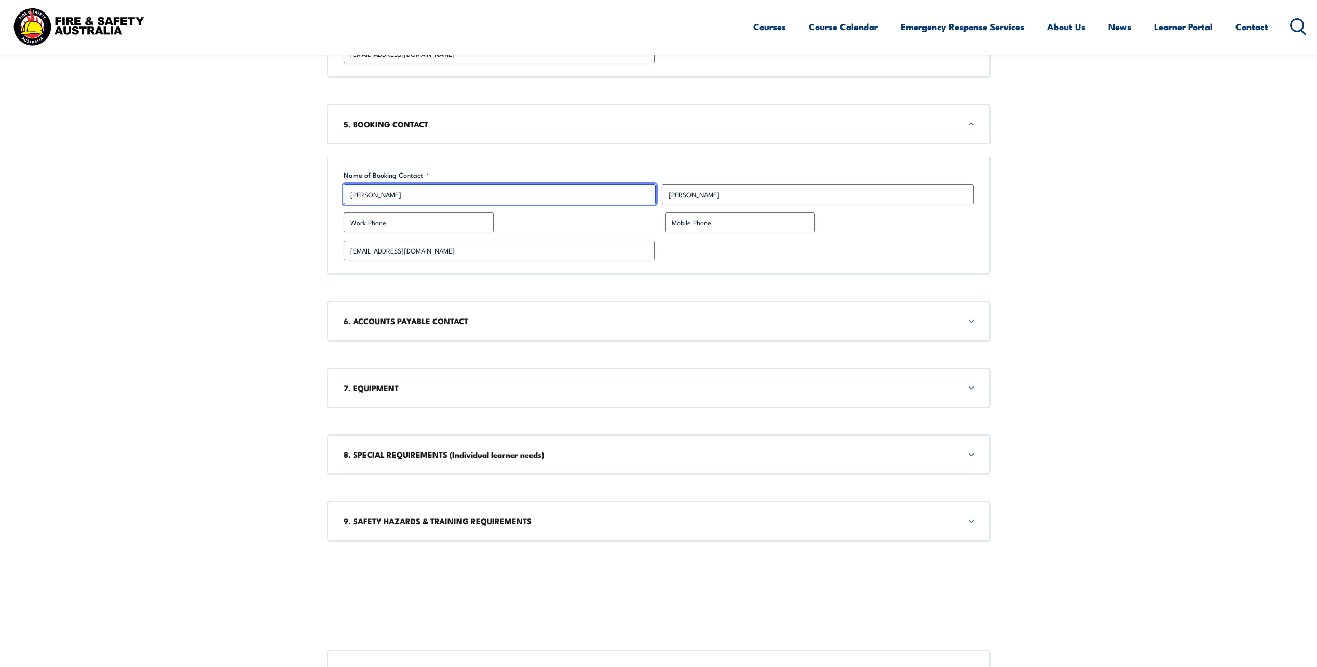
click at [397, 195] on input "[PERSON_NAME]" at bounding box center [500, 194] width 312 height 20
type input "R"
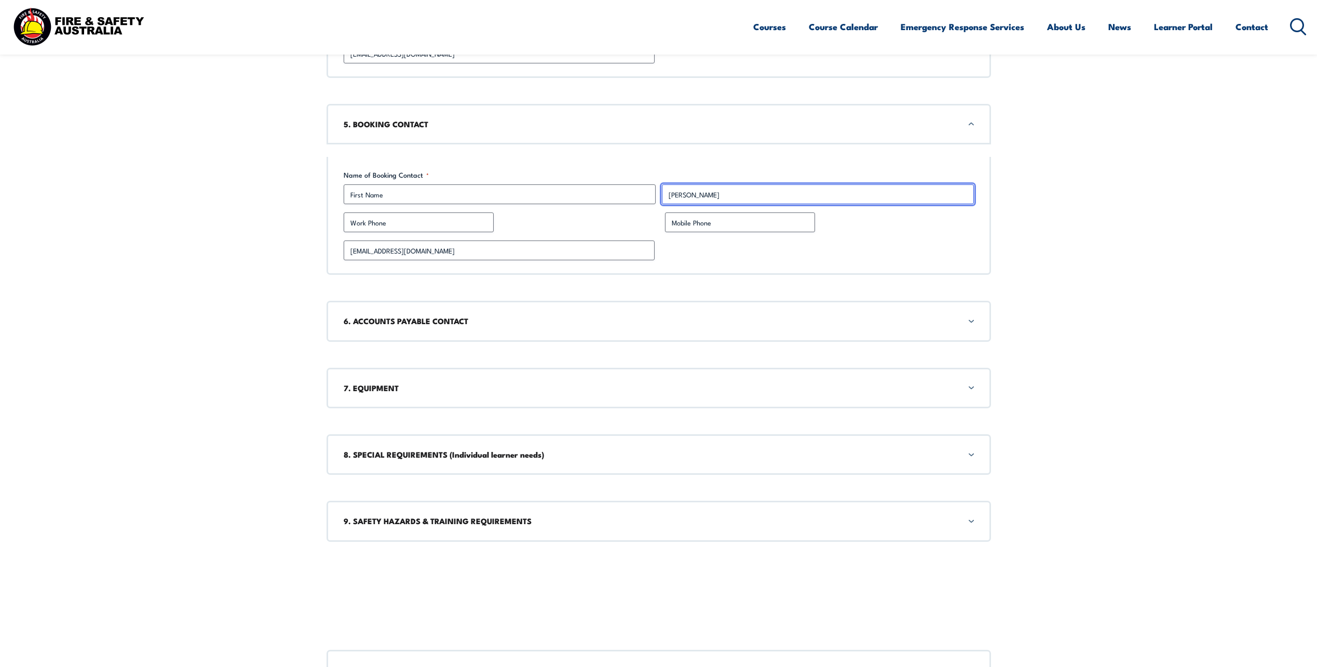
click at [715, 195] on input "[PERSON_NAME]" at bounding box center [818, 194] width 312 height 20
type input "W"
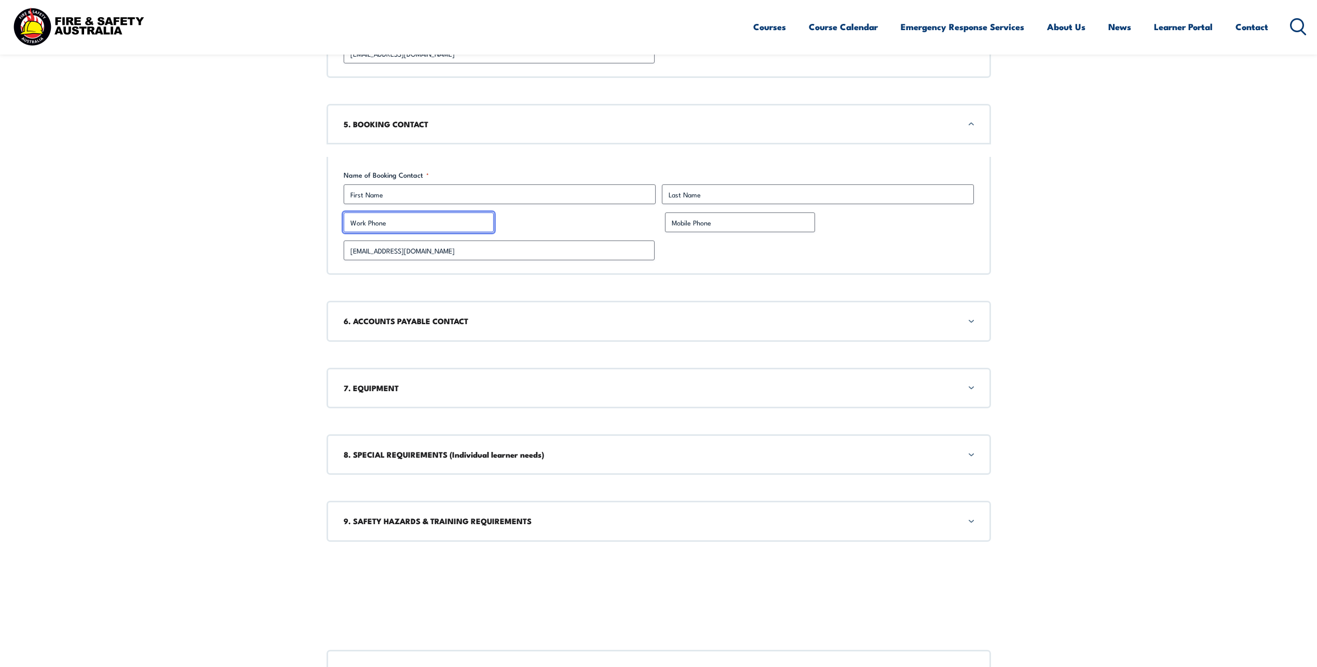
click at [428, 225] on input "Work Phone" at bounding box center [419, 222] width 150 height 20
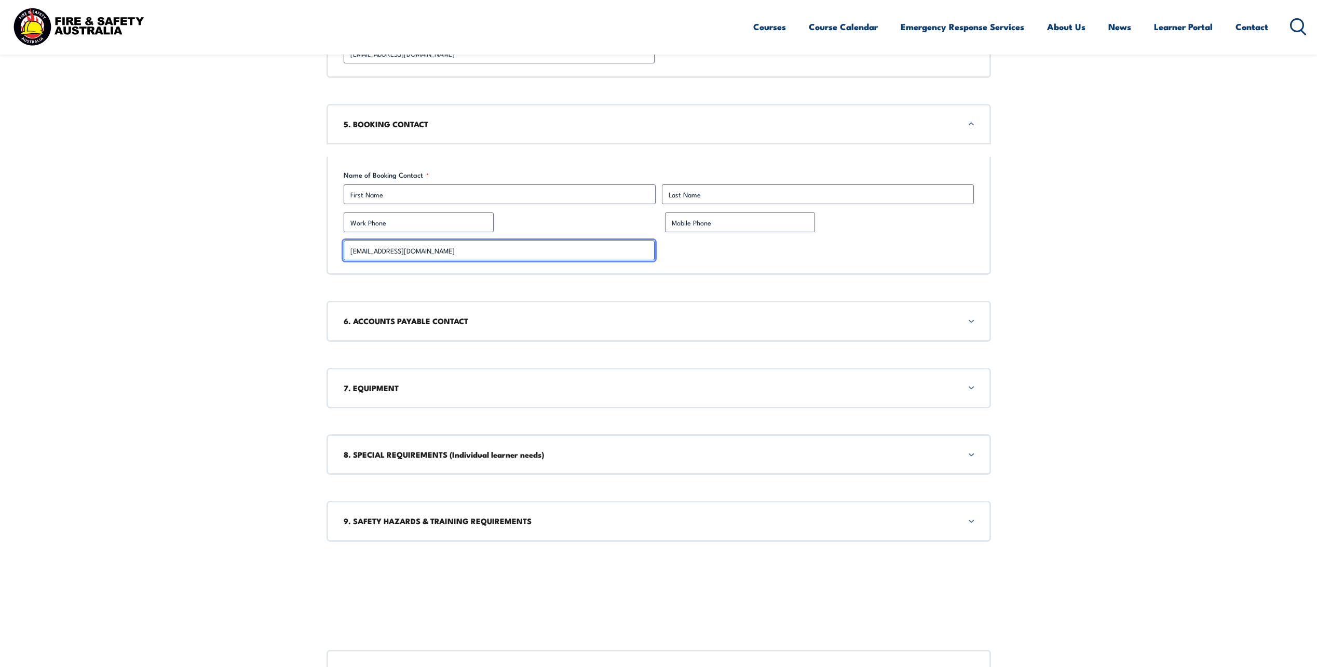
click at [602, 248] on input "[EMAIL_ADDRESS][DOMAIN_NAME]" at bounding box center [499, 250] width 311 height 20
type input "r"
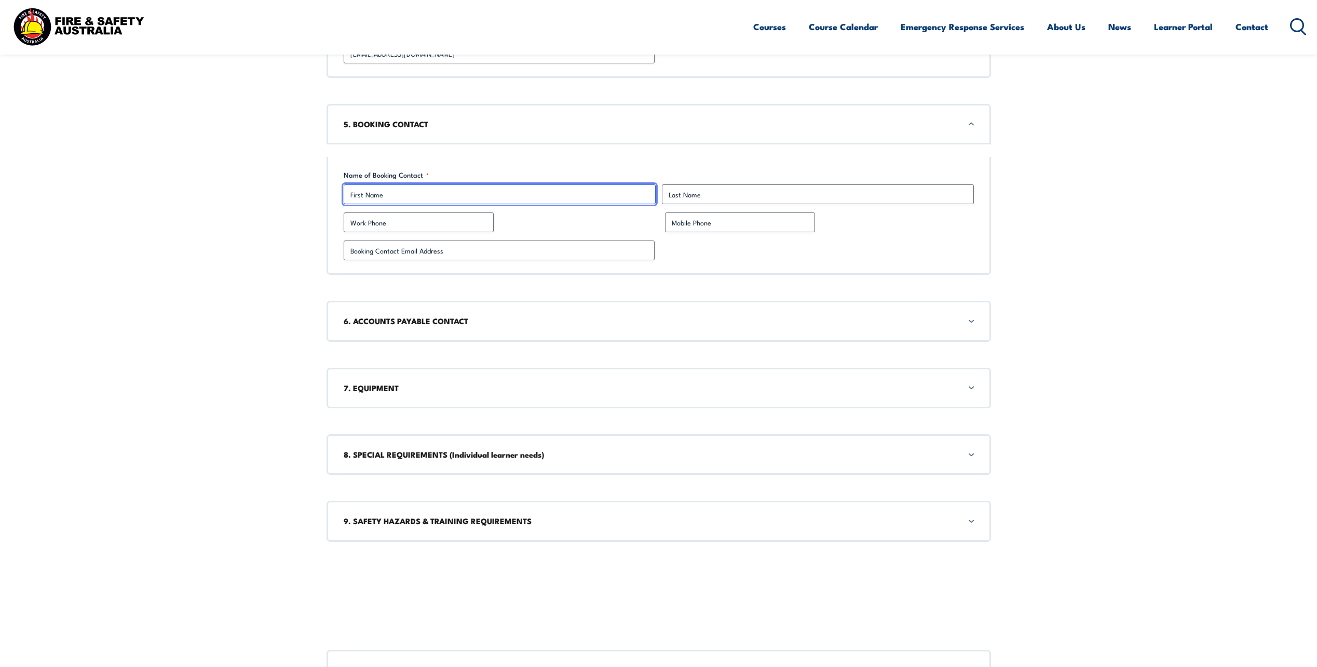
click at [412, 195] on input "First" at bounding box center [500, 194] width 312 height 20
type input "[PERSON_NAME]"
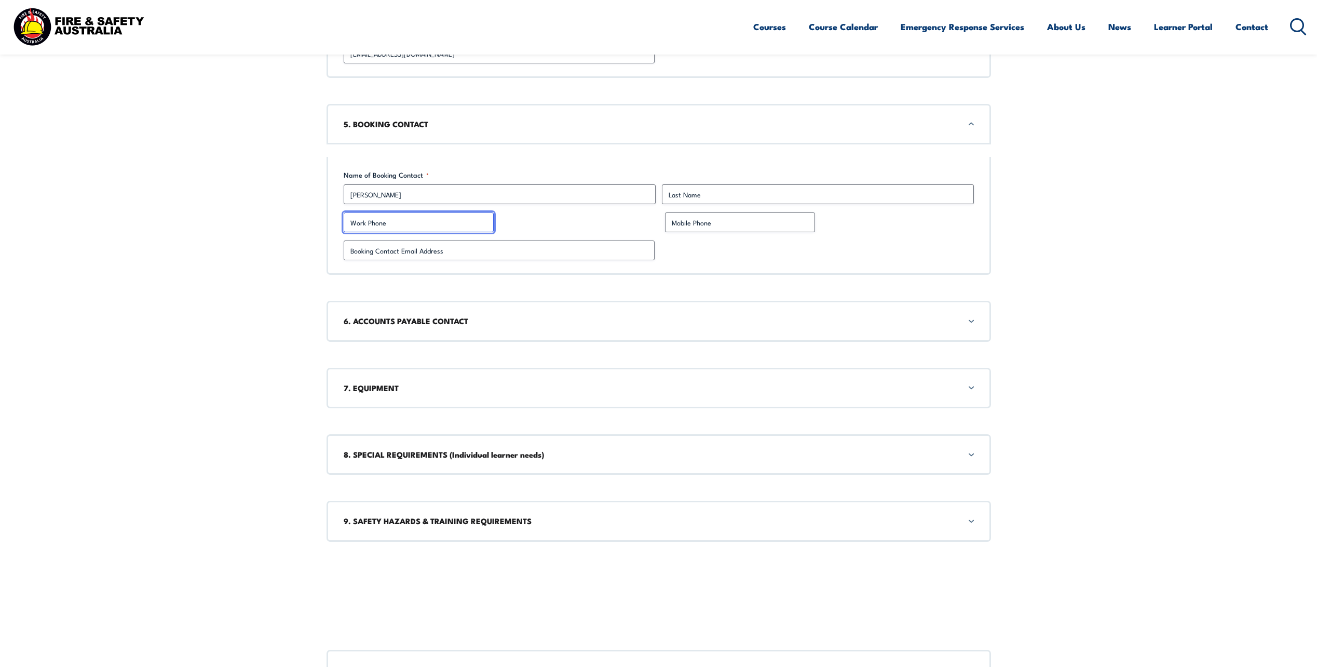
type input "42833338"
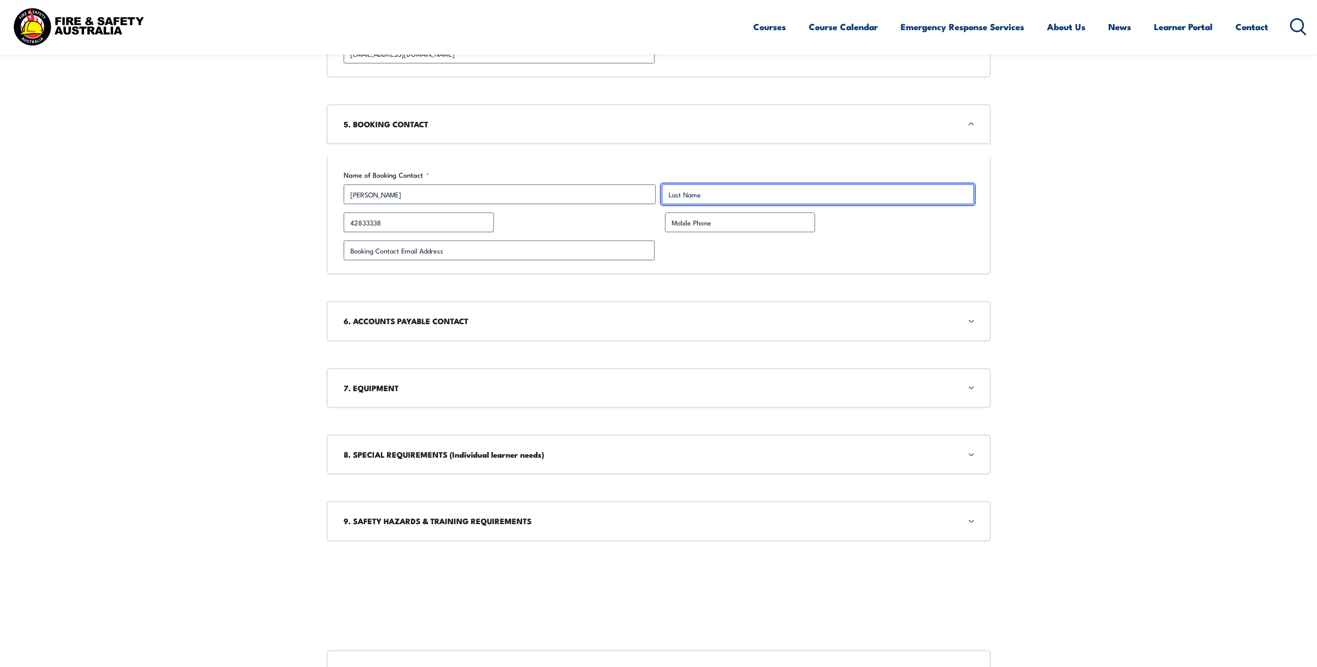
click at [712, 197] on input "Last" at bounding box center [818, 194] width 312 height 20
type input "[DEMOGRAPHIC_DATA]"
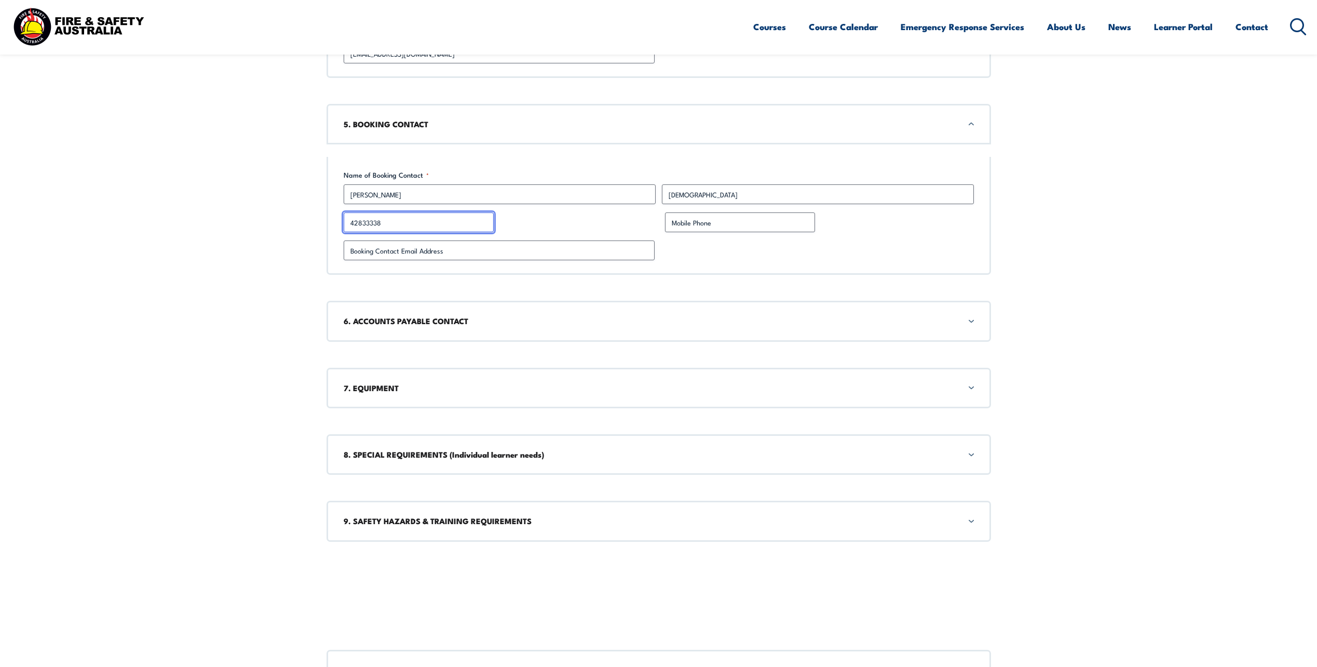
click at [441, 227] on input "42833338" at bounding box center [419, 222] width 150 height 20
type input "0428333380"
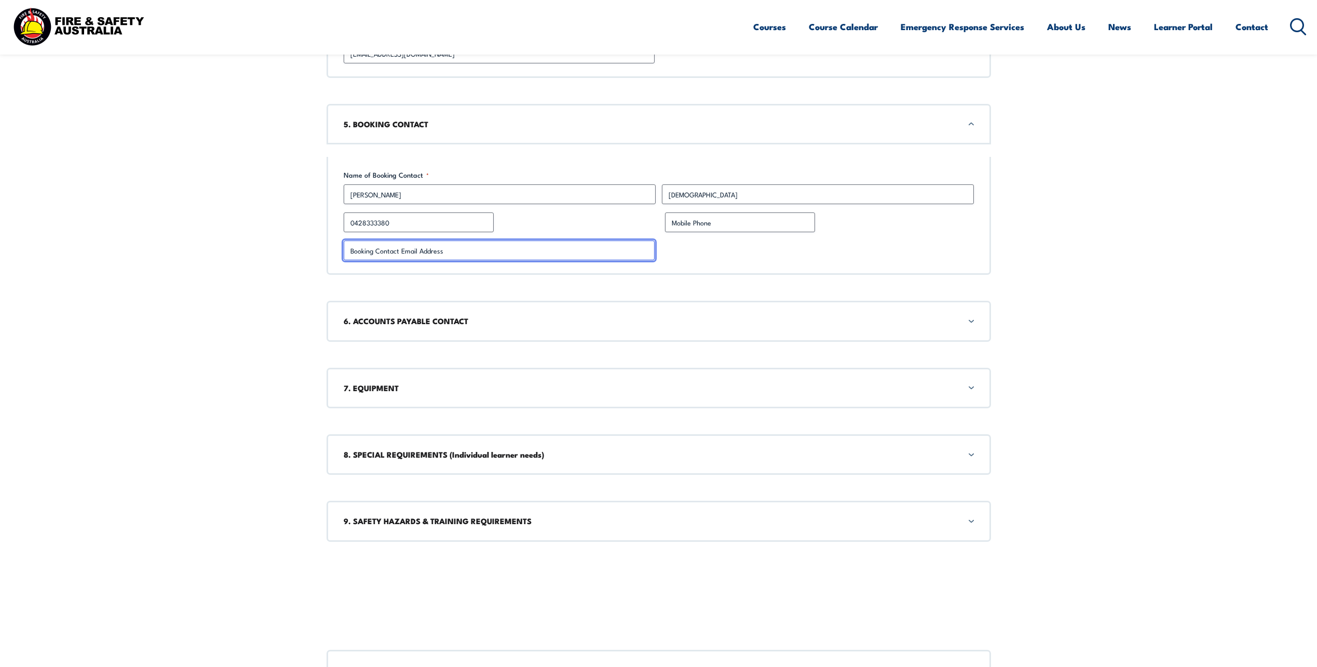
click at [524, 255] on input "Booking Contact Email Address *" at bounding box center [499, 250] width 311 height 20
type input "[EMAIL_ADDRESS][DOMAIN_NAME]"
click at [967, 318] on h3 "6. ACCOUNTS PAYABLE CONTACT" at bounding box center [659, 320] width 630 height 11
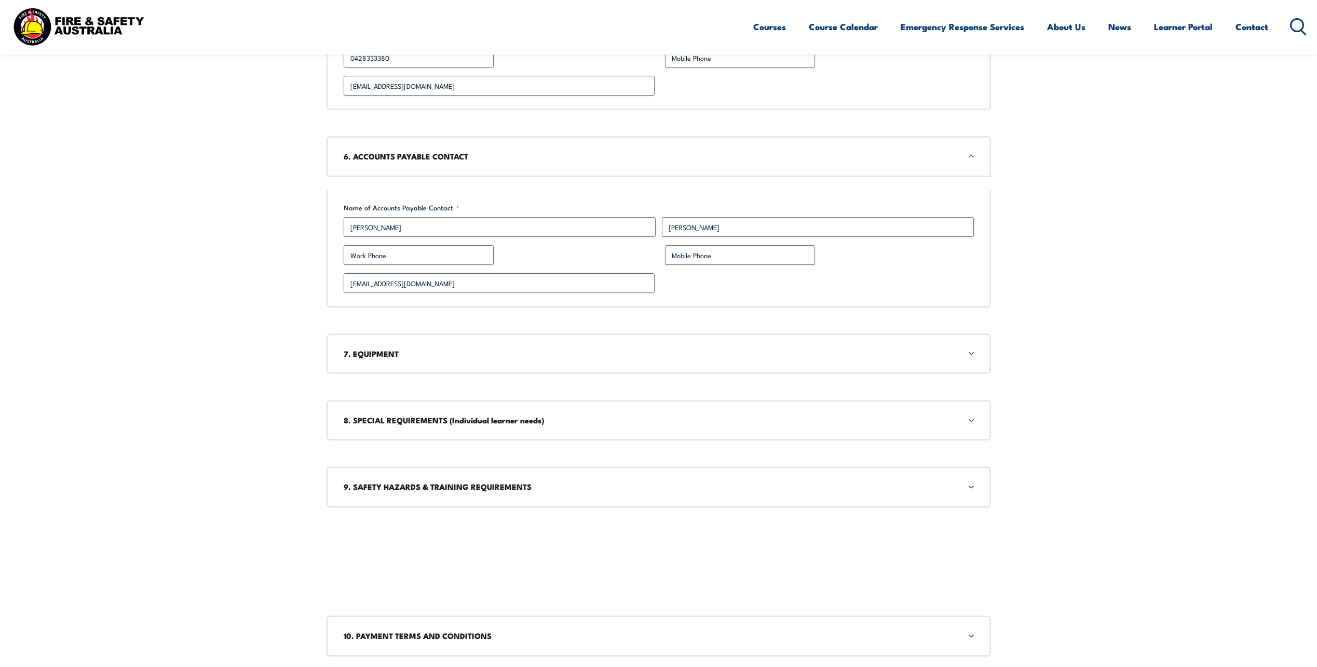
scroll to position [1759, 0]
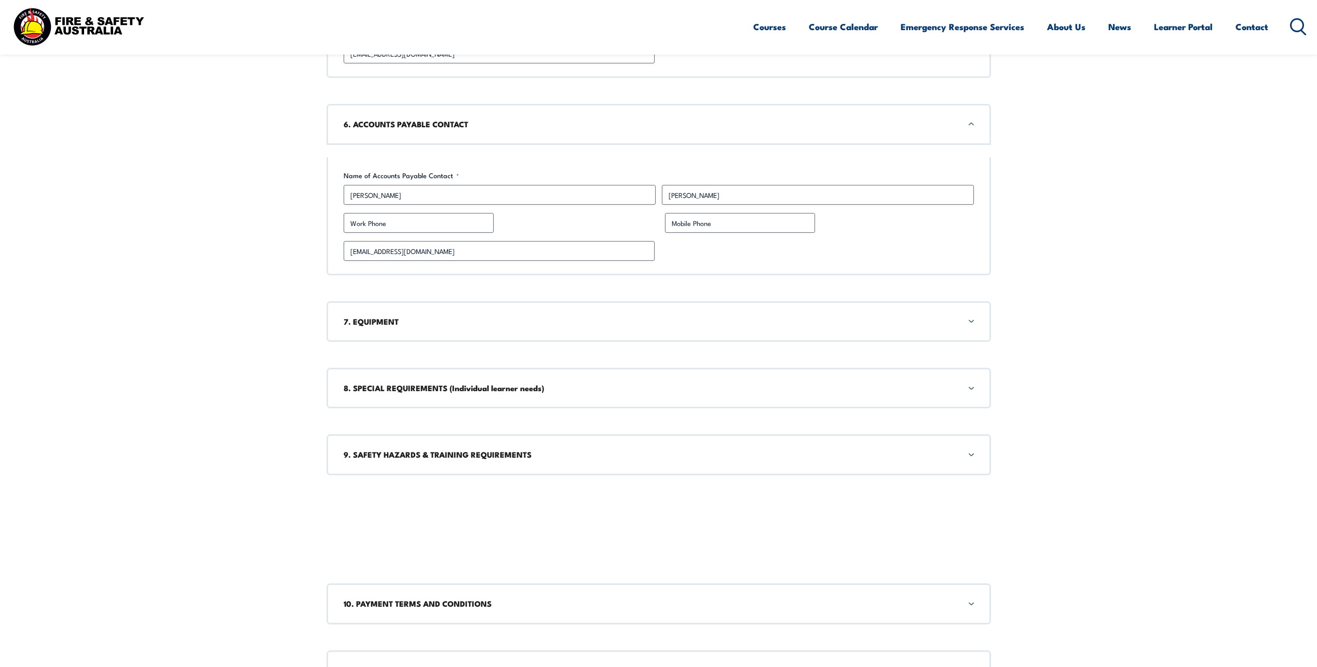
click at [970, 323] on div "7. EQUIPMENT" at bounding box center [659, 321] width 665 height 40
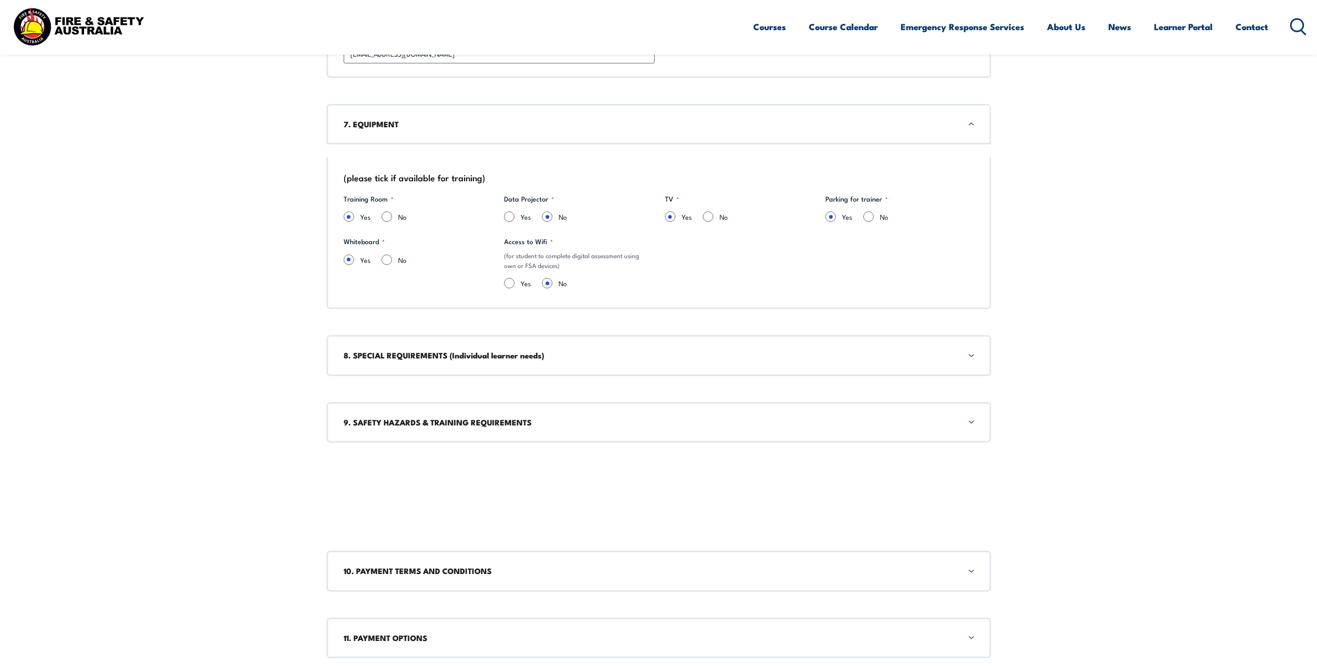
scroll to position [1931, 0]
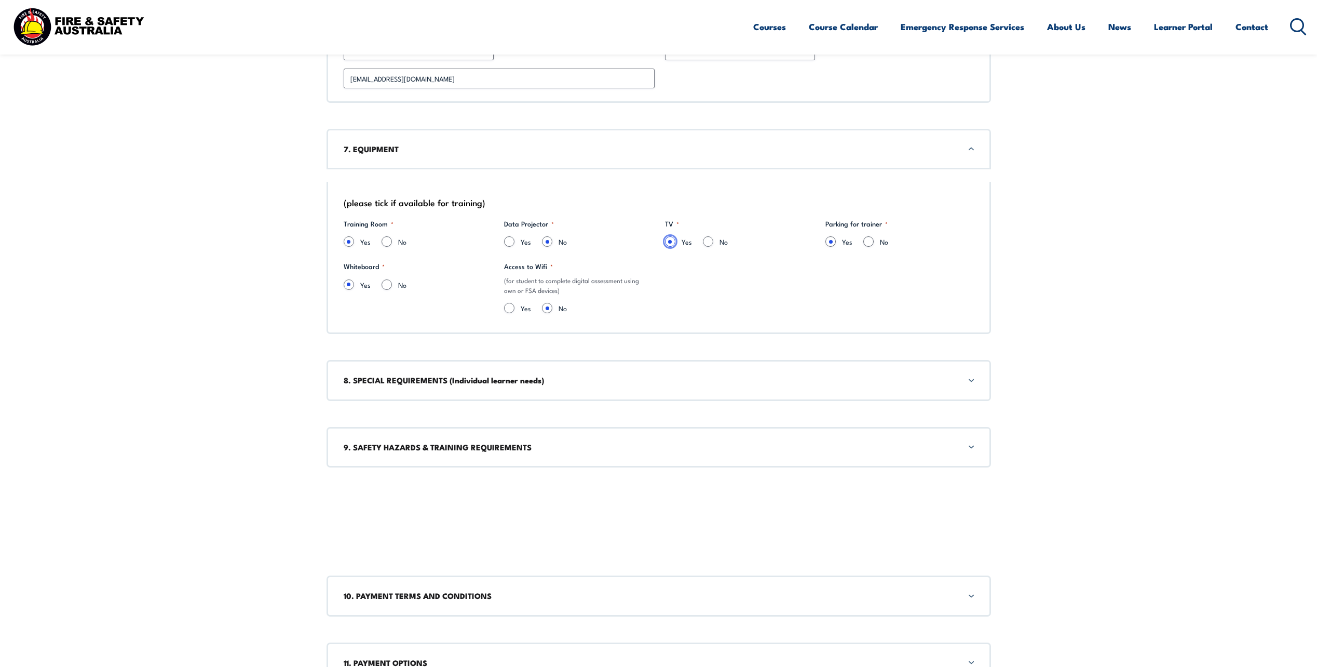
click at [671, 245] on input "Yes" at bounding box center [670, 241] width 10 height 10
click at [706, 246] on input "No" at bounding box center [708, 241] width 10 height 10
radio input "true"
click at [669, 241] on input "Yes" at bounding box center [670, 241] width 10 height 10
radio input "true"
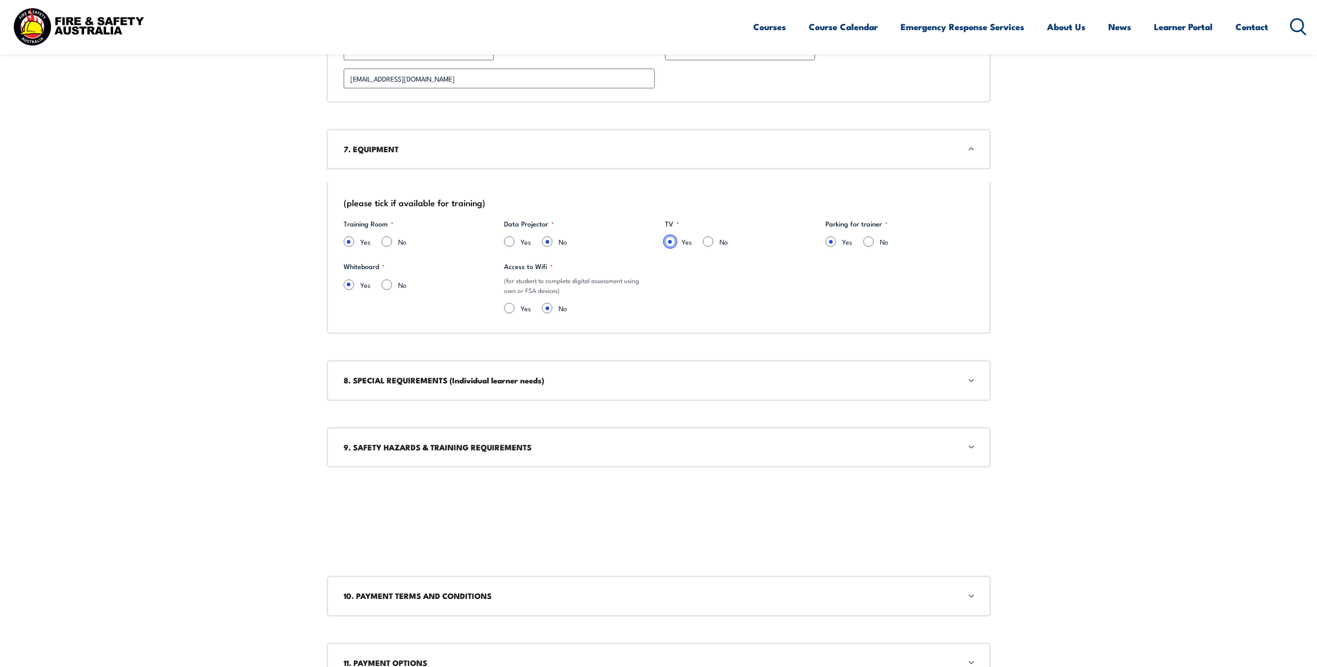
scroll to position [1983, 0]
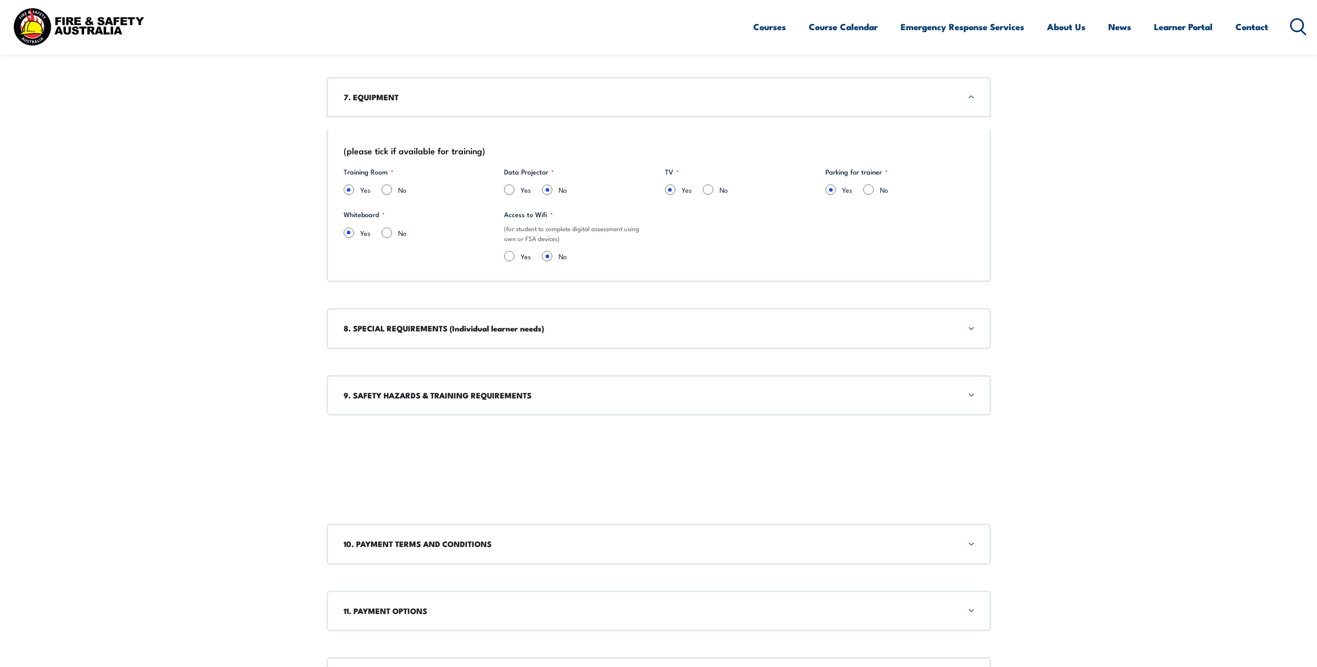
click at [971, 329] on div "8. SPECIAL REQUIREMENTS (Individual learner needs)" at bounding box center [659, 328] width 665 height 40
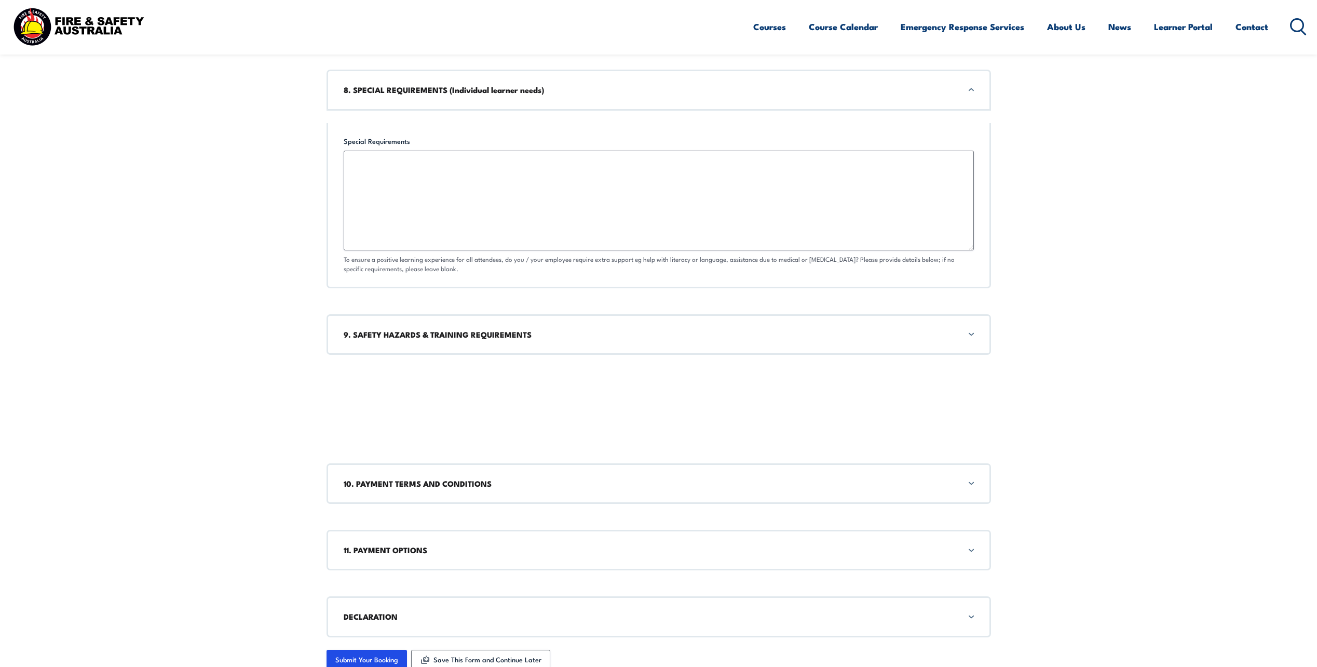
scroll to position [2239, 0]
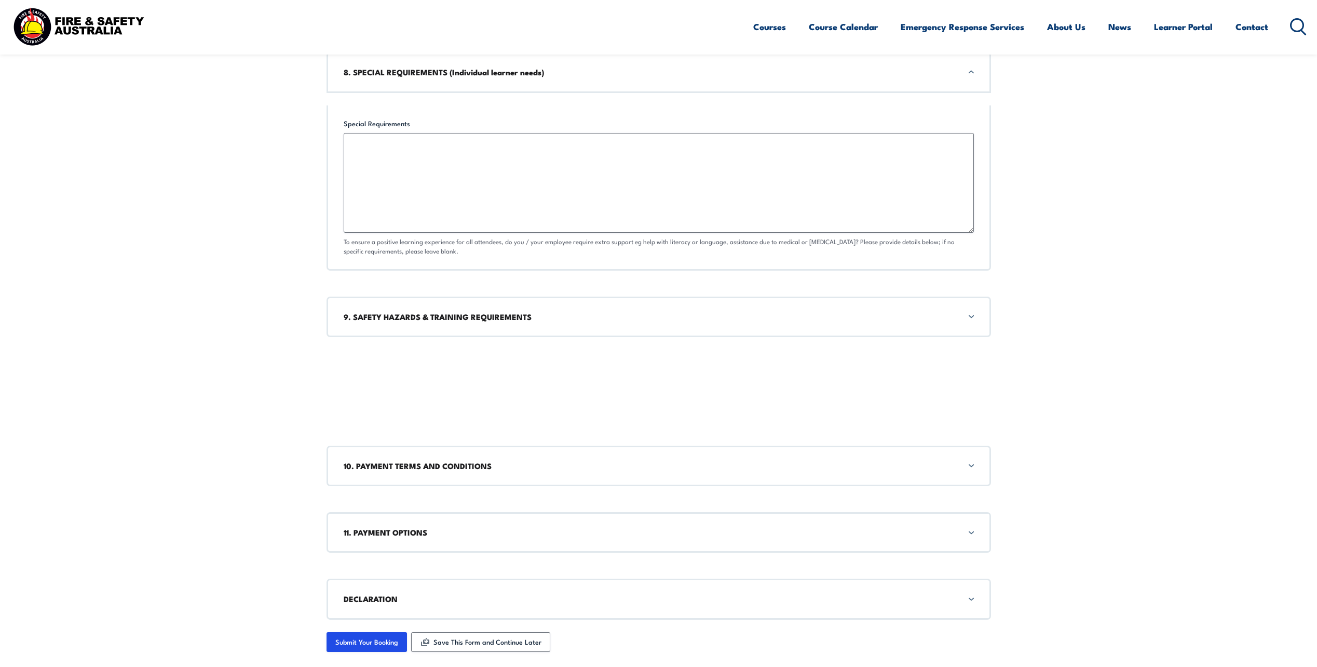
click at [972, 317] on div "9. SAFETY HAZARDS & TRAINING REQUIREMENTS" at bounding box center [659, 316] width 665 height 40
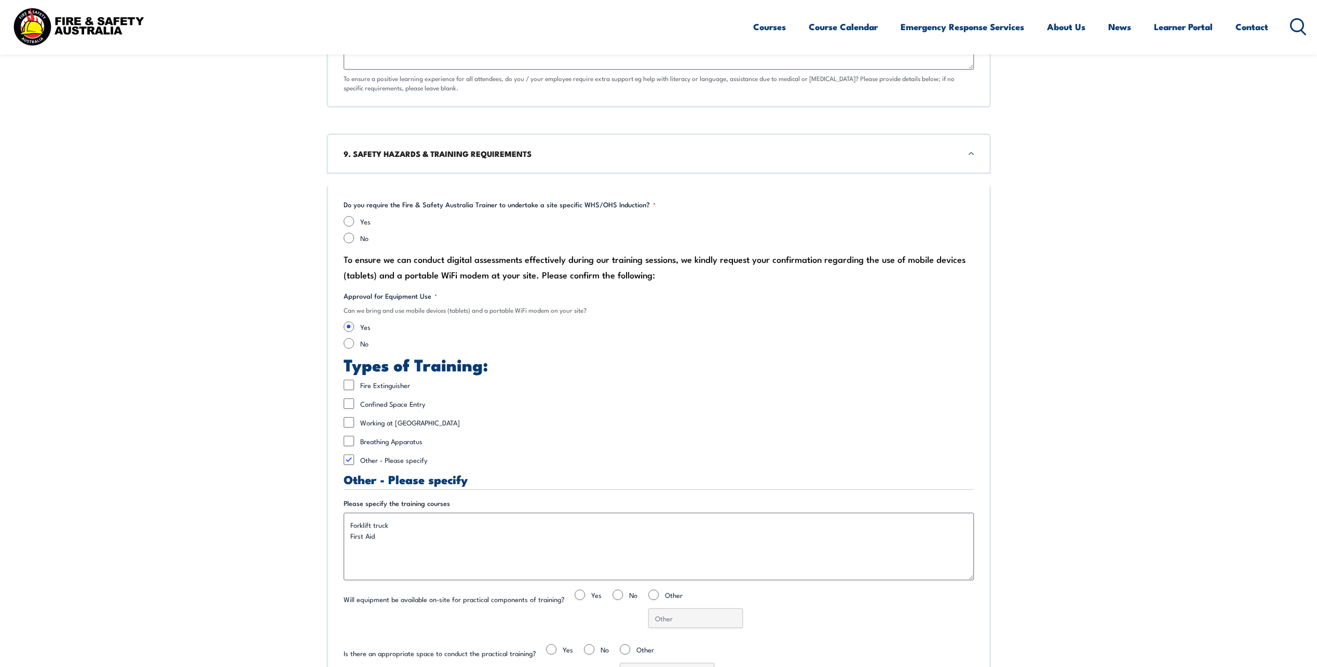
scroll to position [2432, 0]
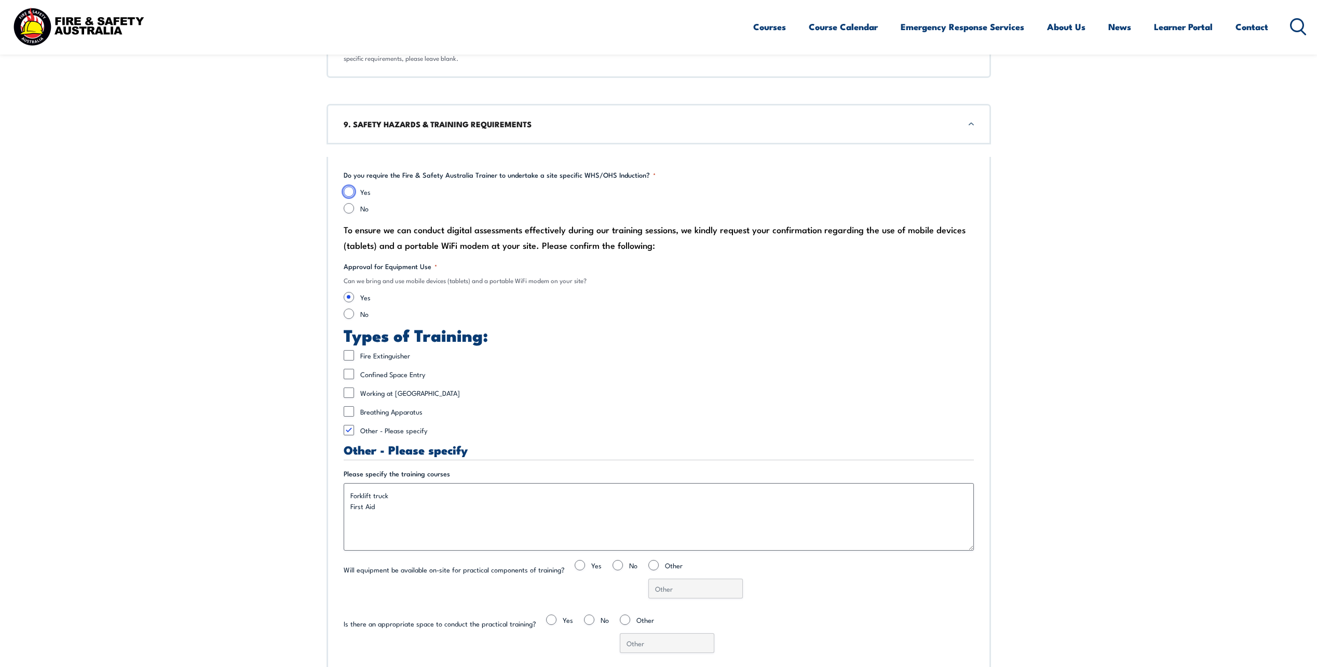
click at [350, 190] on input "Yes" at bounding box center [349, 191] width 10 height 10
radio input "true"
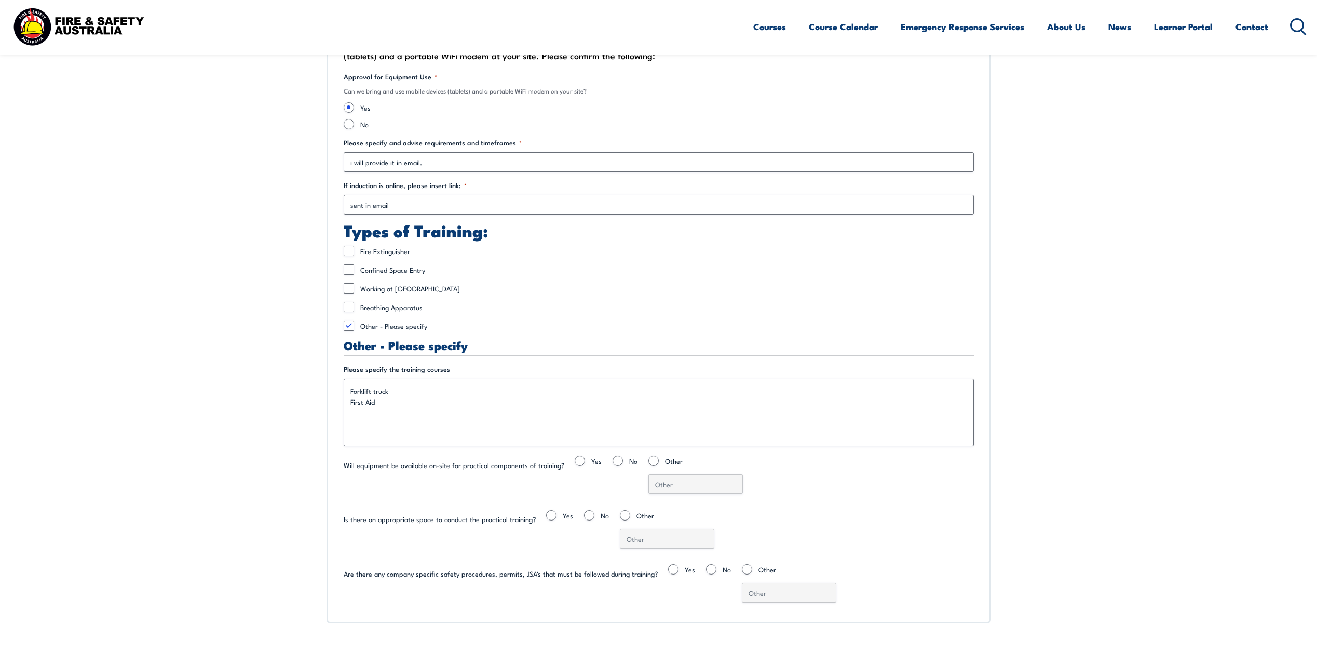
scroll to position [2640, 0]
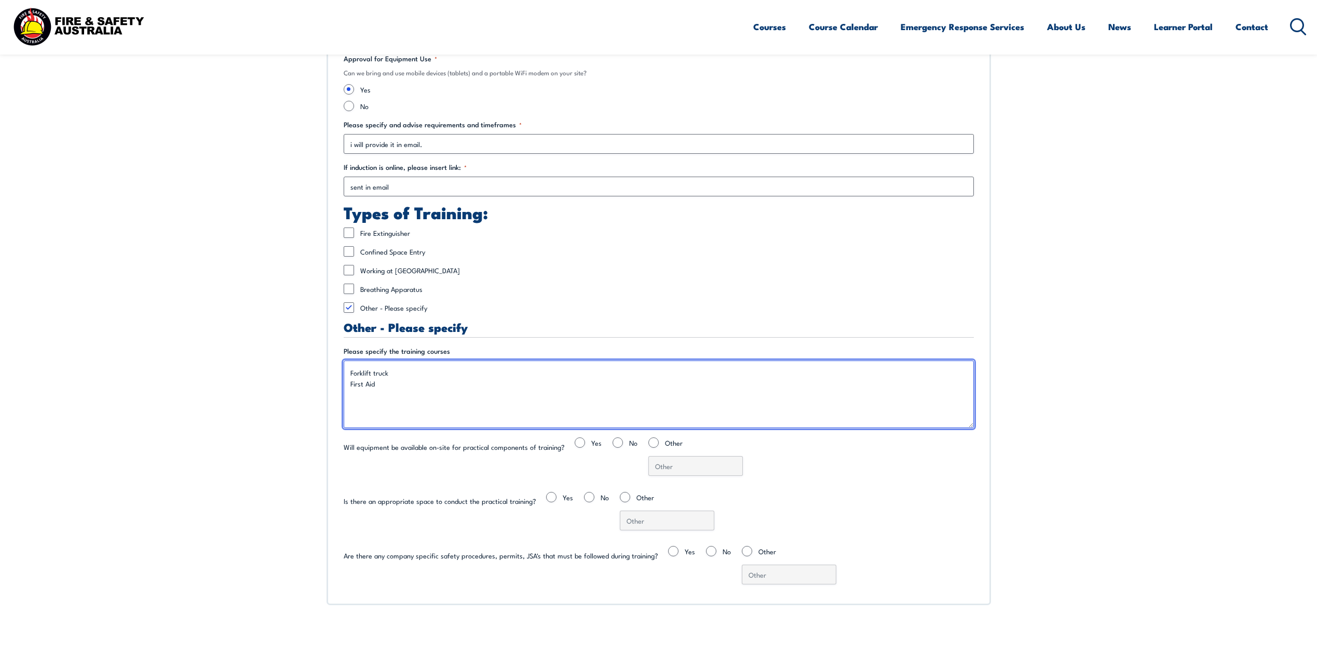
click at [382, 385] on textarea "Forklift truck First Aid" at bounding box center [659, 393] width 630 height 67
type textarea "F"
click at [399, 369] on textarea "Forklift truck First Aid" at bounding box center [659, 393] width 630 height 67
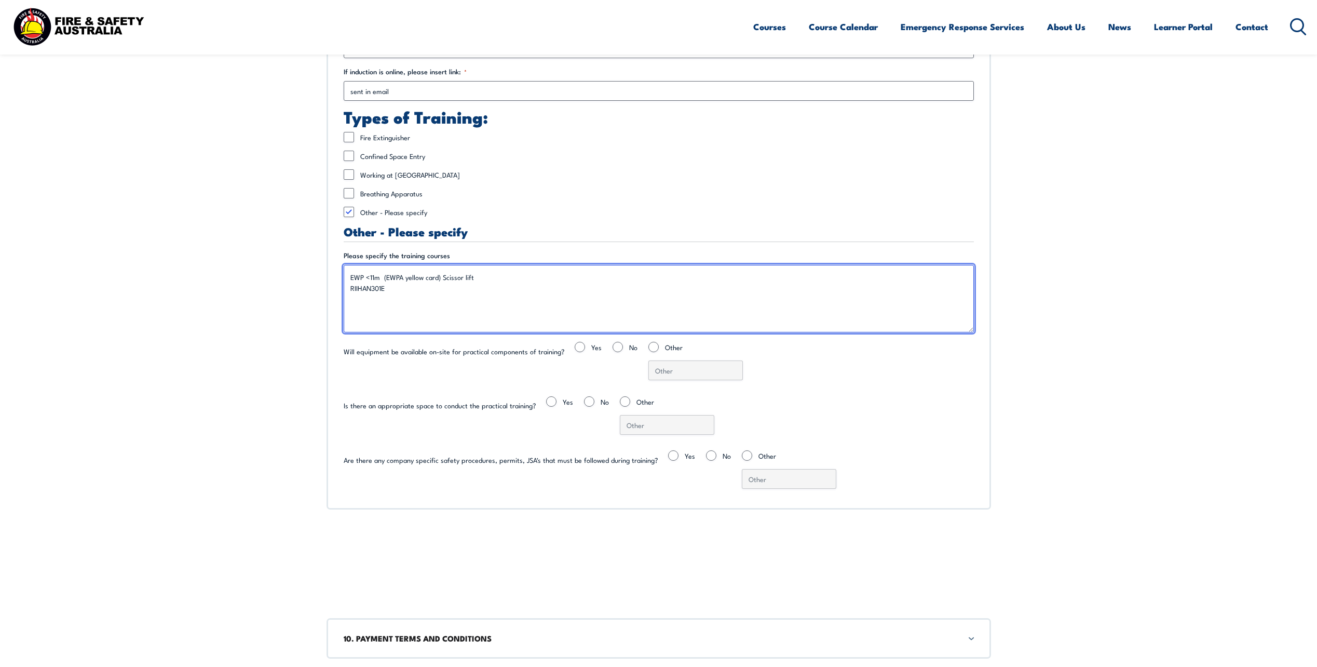
scroll to position [2744, 0]
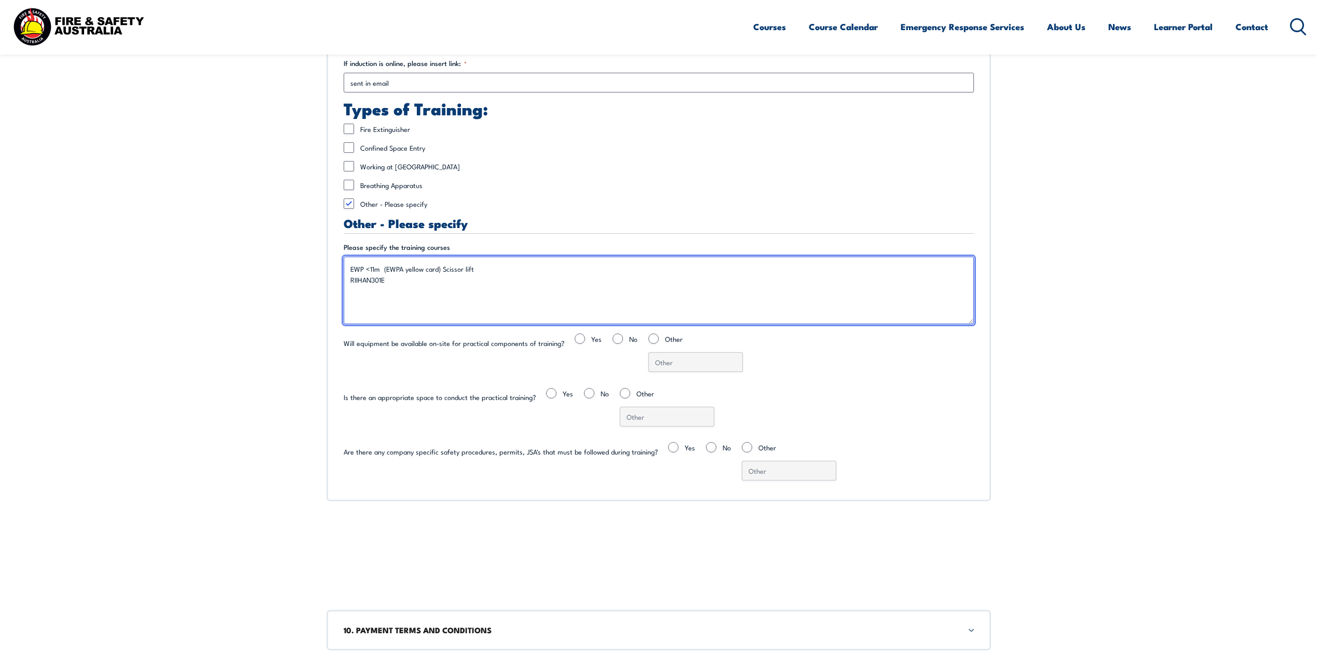
type textarea "EWP <11m (EWPA yellow card) Scissor lift RIIHAN301E"
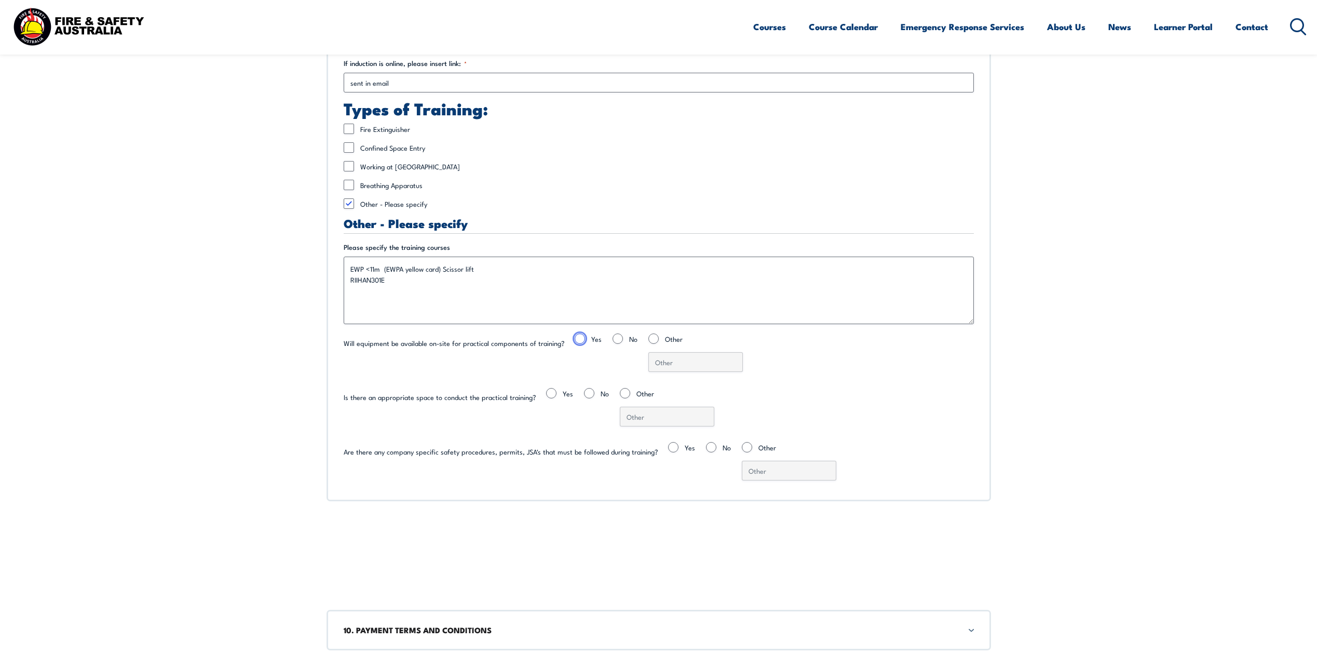
click at [575, 337] on input "Yes" at bounding box center [580, 338] width 10 height 10
radio input "true"
click at [546, 392] on input "Yes" at bounding box center [551, 393] width 10 height 10
radio input "true"
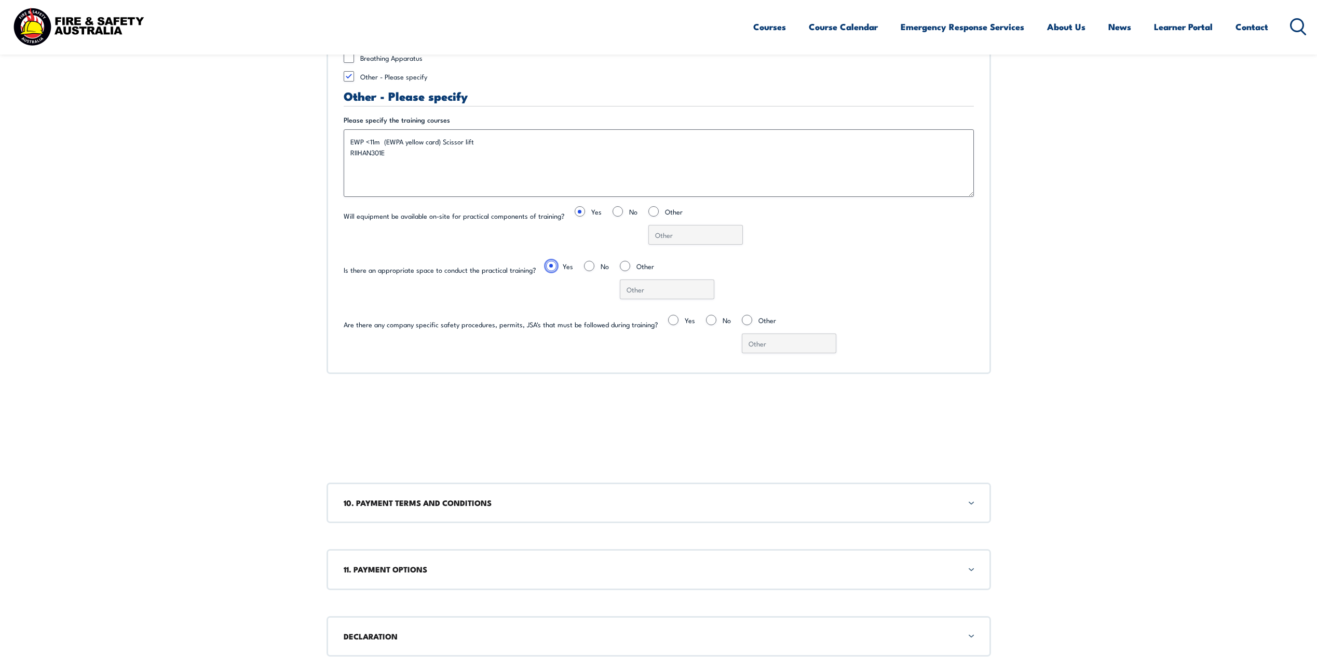
scroll to position [2899, 0]
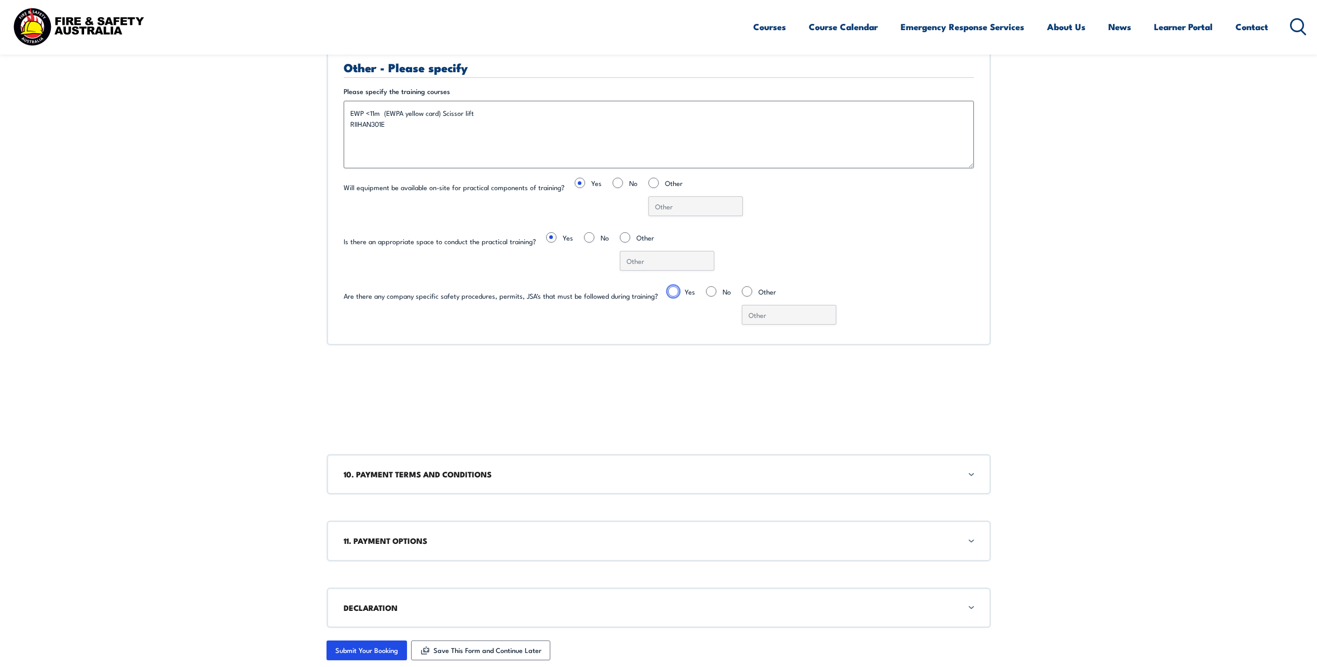
click at [668, 291] on input "Yes" at bounding box center [673, 291] width 10 height 10
radio input "true"
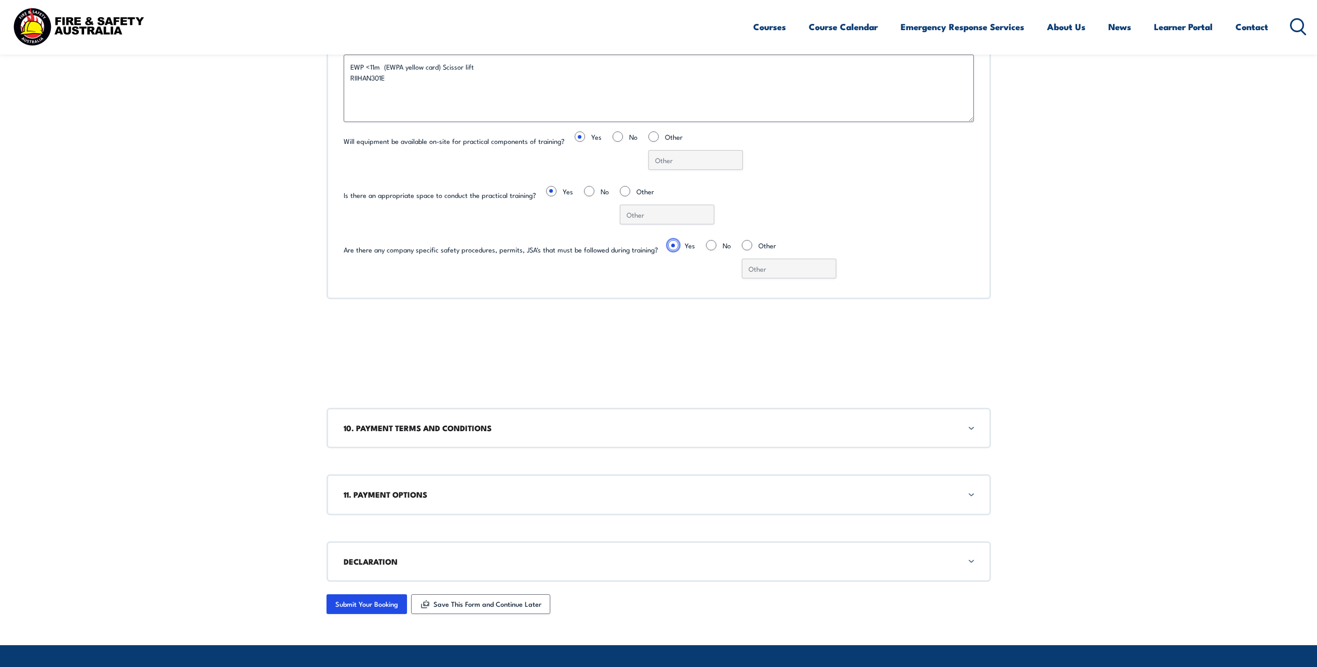
scroll to position [3003, 0]
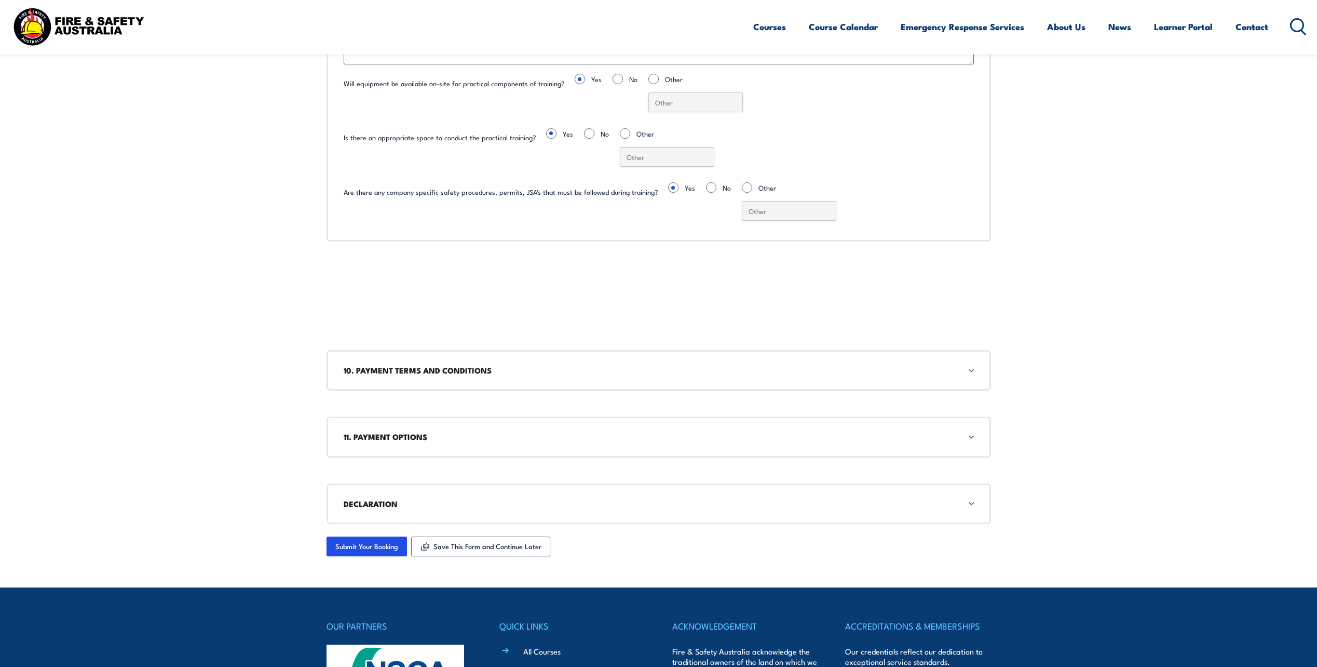
click at [976, 370] on div "10. PAYMENT TERMS AND CONDITIONS" at bounding box center [659, 370] width 665 height 40
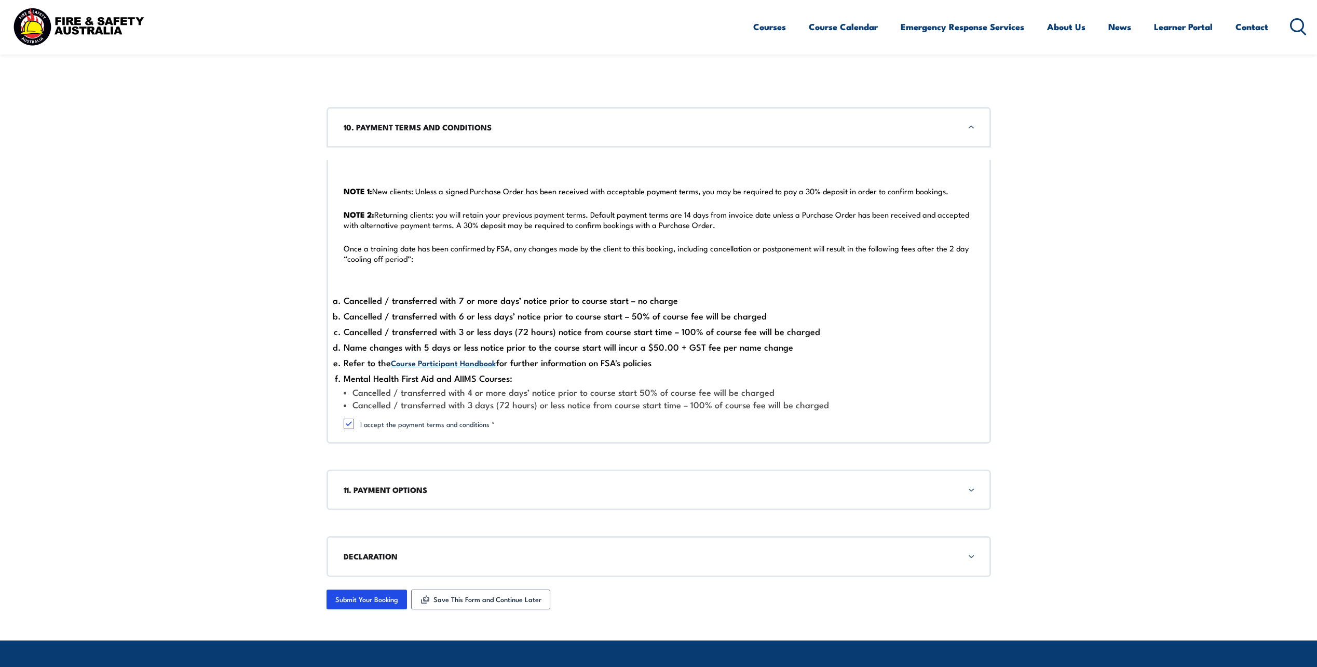
scroll to position [3263, 0]
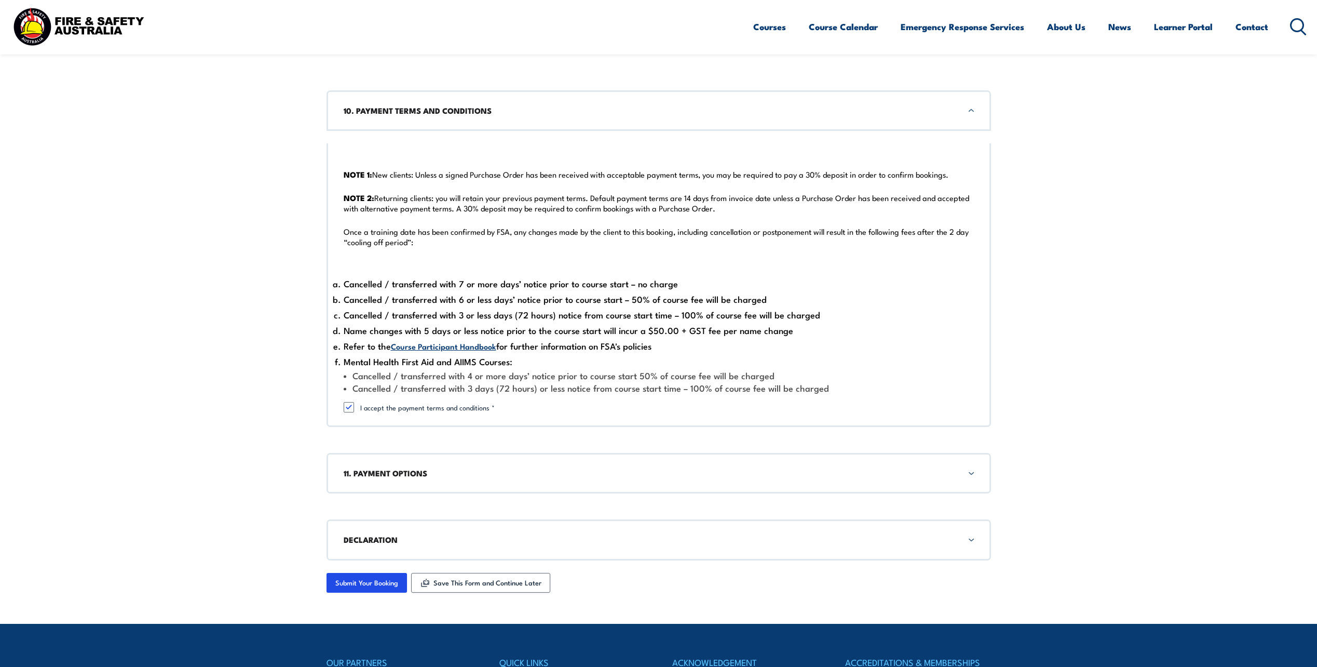
click at [974, 475] on div "11. PAYMENT OPTIONS" at bounding box center [659, 473] width 665 height 40
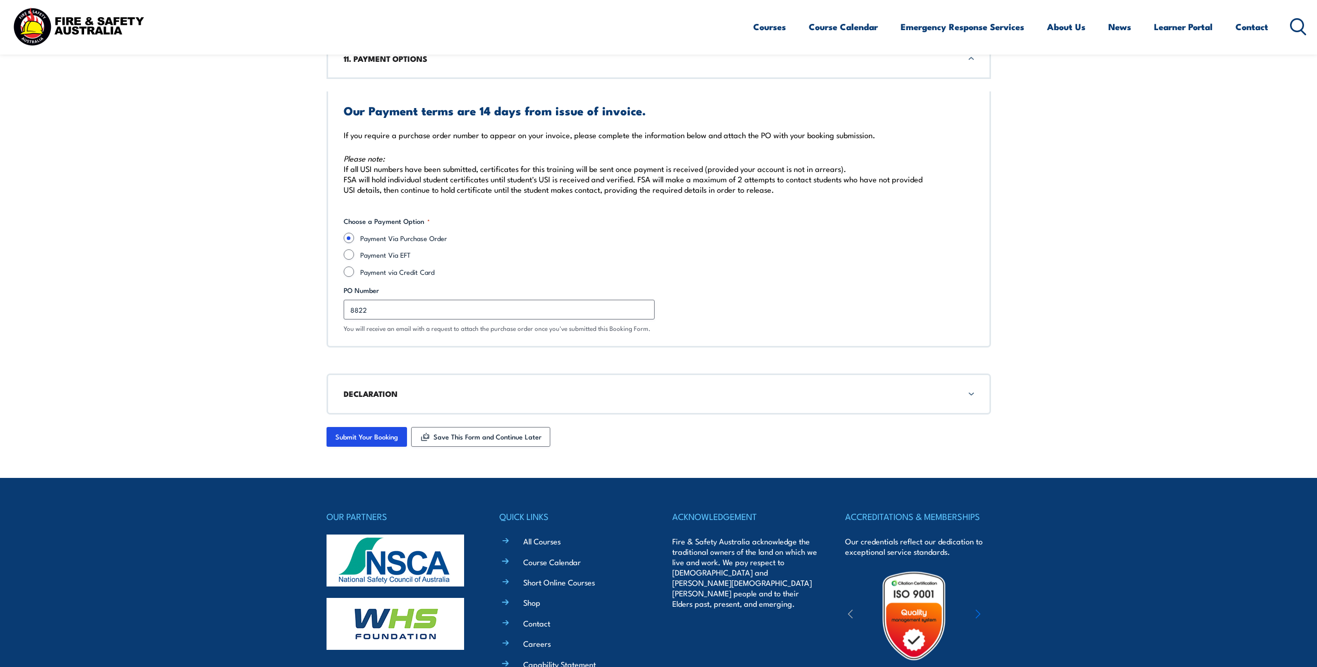
scroll to position [3716, 0]
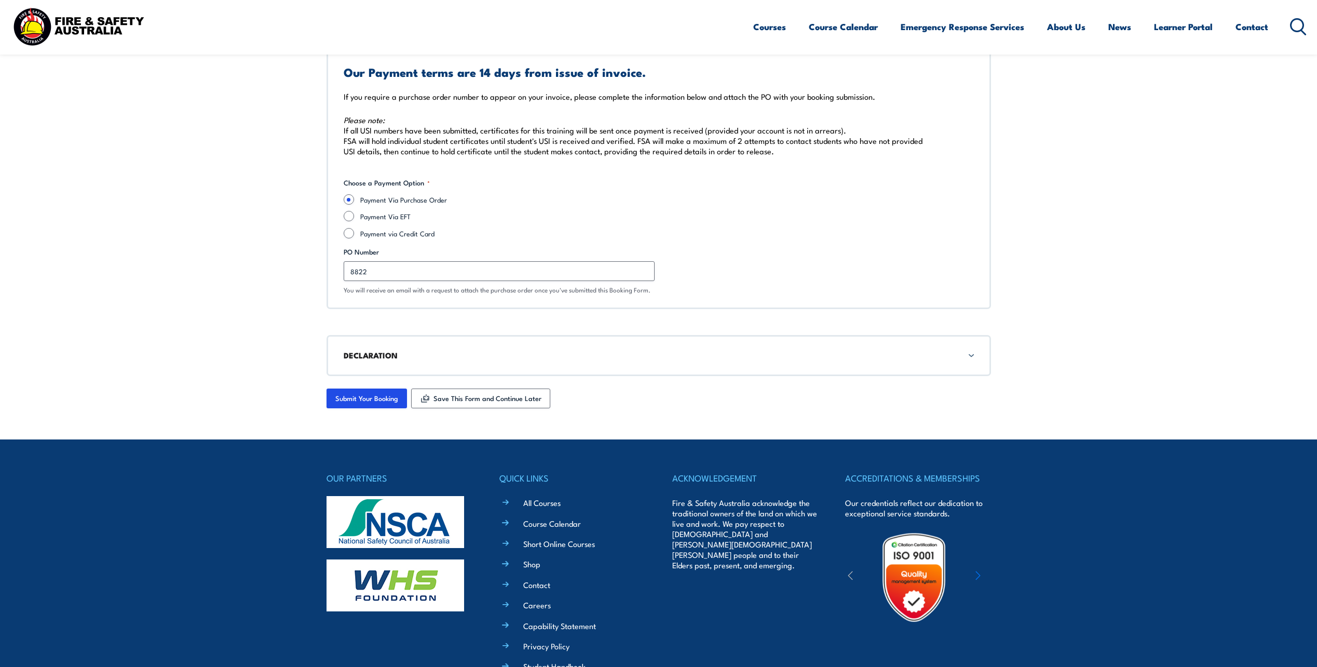
click at [970, 356] on div "DECLARATION" at bounding box center [659, 355] width 665 height 40
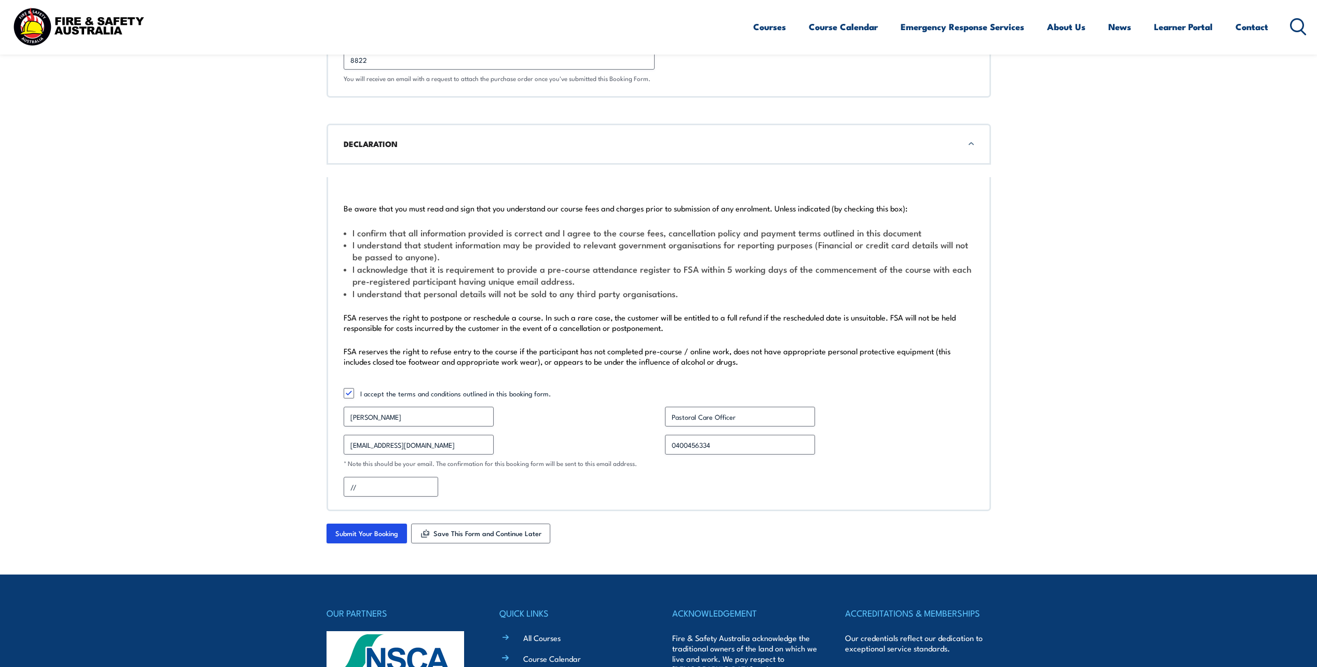
scroll to position [3945, 0]
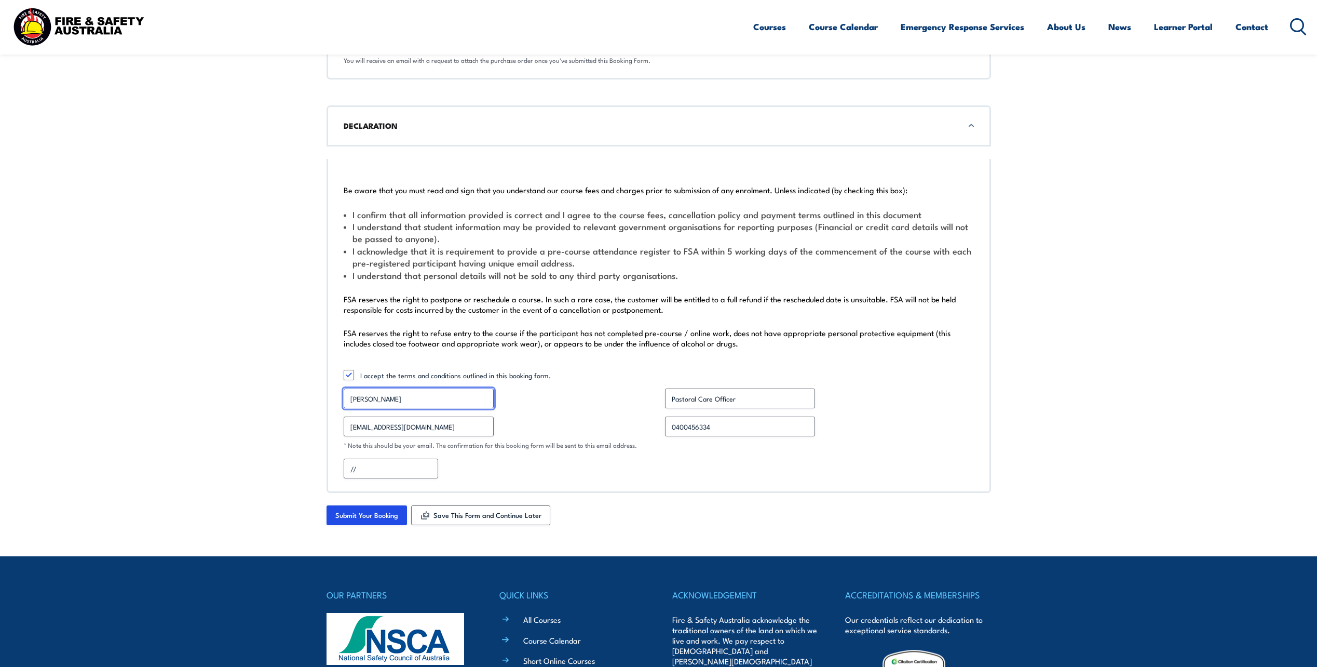
click at [395, 397] on input "[PERSON_NAME]" at bounding box center [419, 398] width 150 height 20
type input "R"
type input "[PERSON_NAME]"
click at [744, 402] on input "Pastoral Care Officer" at bounding box center [740, 398] width 150 height 20
type input "P"
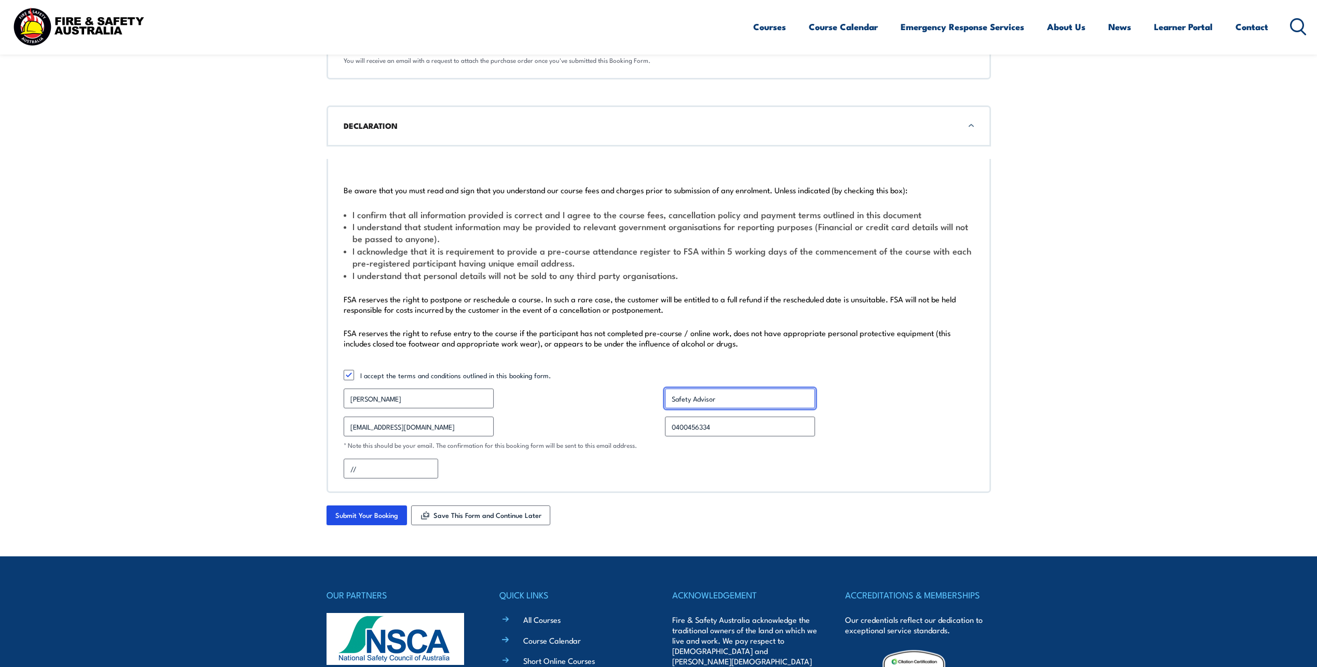
type input "Safety Advisor"
click at [449, 424] on input "[EMAIL_ADDRESS][DOMAIN_NAME]" at bounding box center [419, 426] width 150 height 20
type input "r"
type input "[EMAIL_ADDRESS][DOMAIN_NAME]"
click at [718, 427] on input "0400456334" at bounding box center [740, 426] width 150 height 20
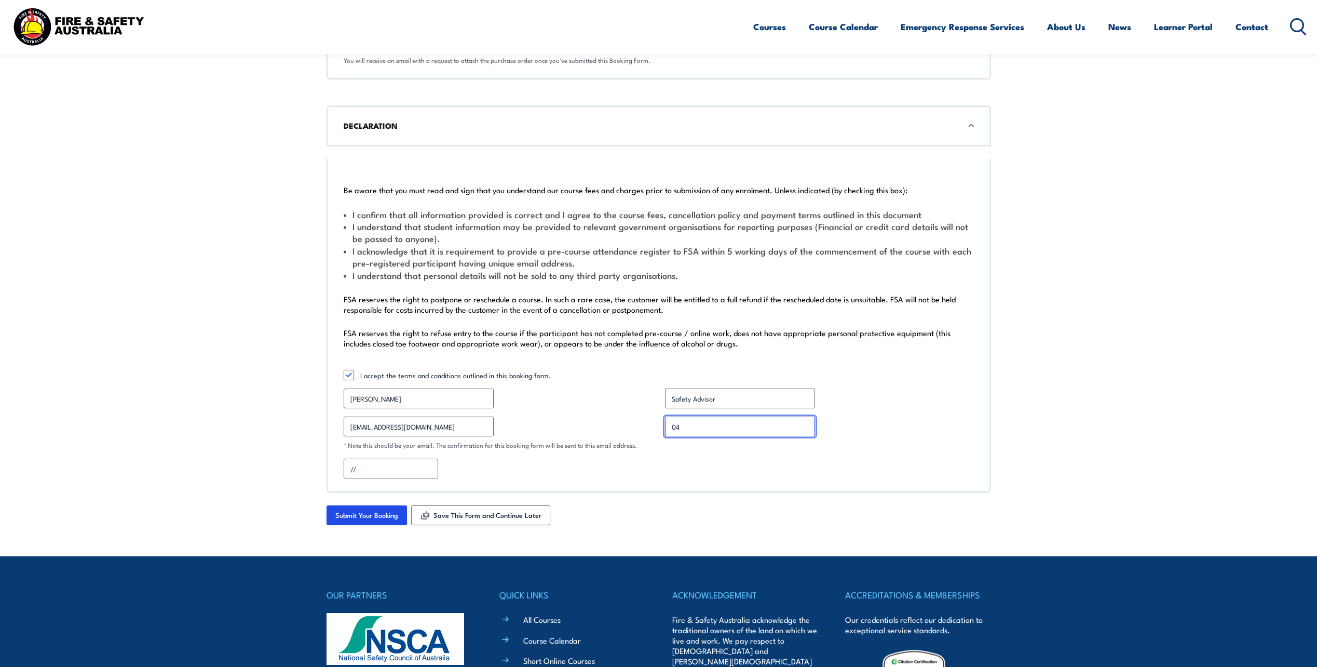
type input "0"
click at [700, 427] on input "Contact Number *" at bounding box center [740, 426] width 150 height 20
type input "0428333380"
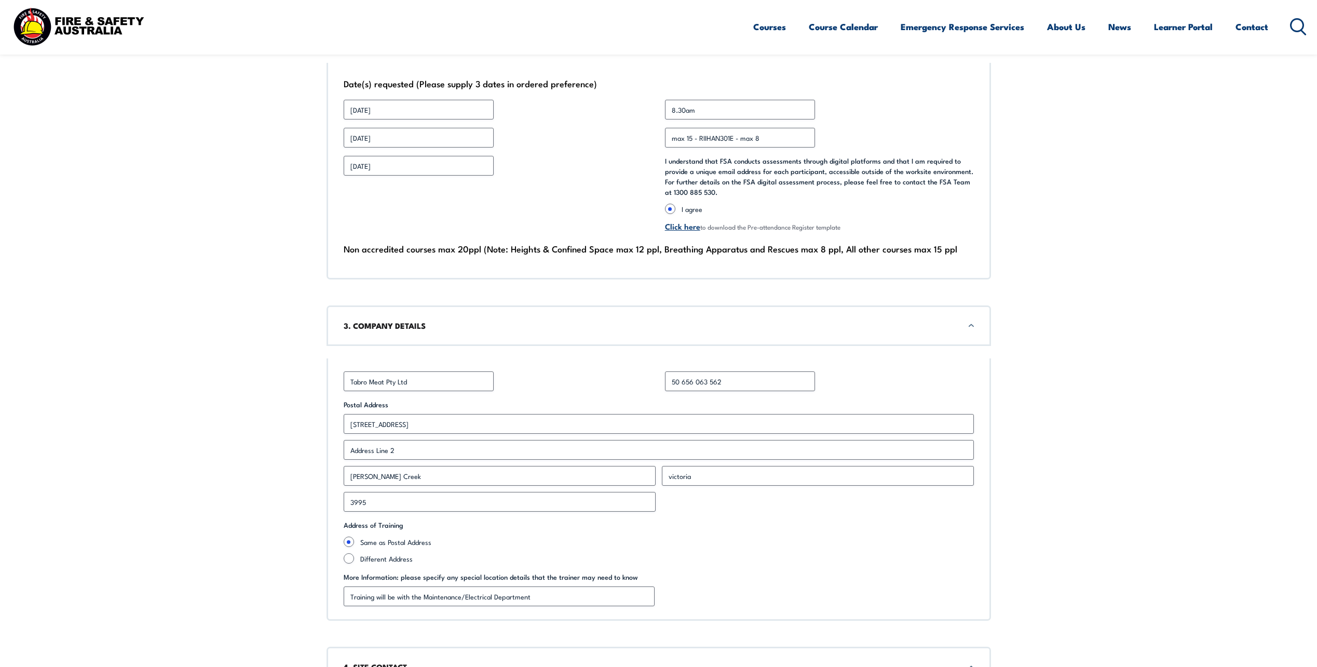
scroll to position [726, 0]
